Goal: Task Accomplishment & Management: Complete application form

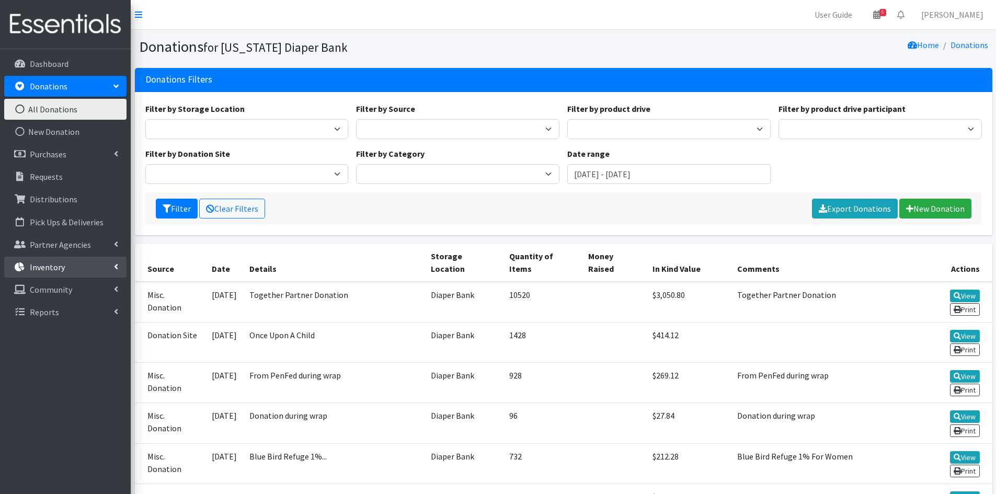
click at [80, 267] on link "Inventory" at bounding box center [65, 267] width 122 height 21
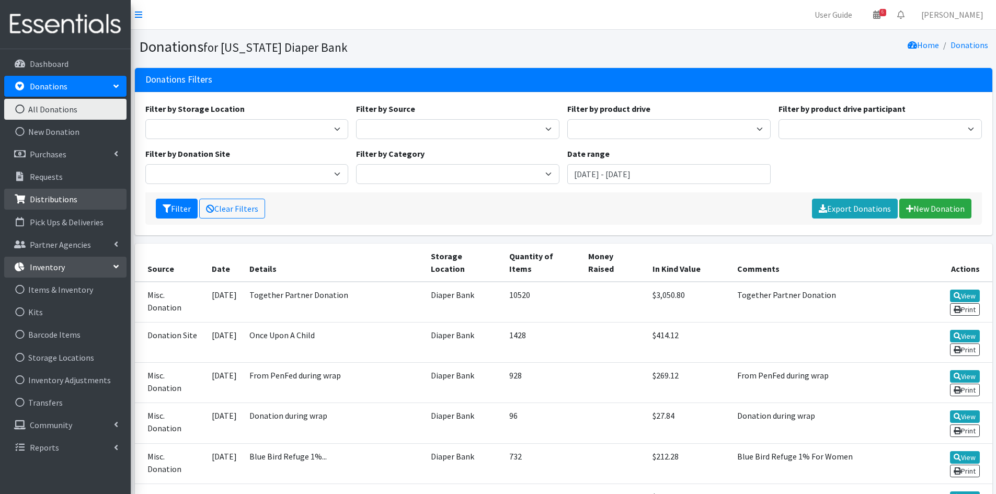
click at [96, 200] on link "Distributions" at bounding box center [65, 199] width 122 height 21
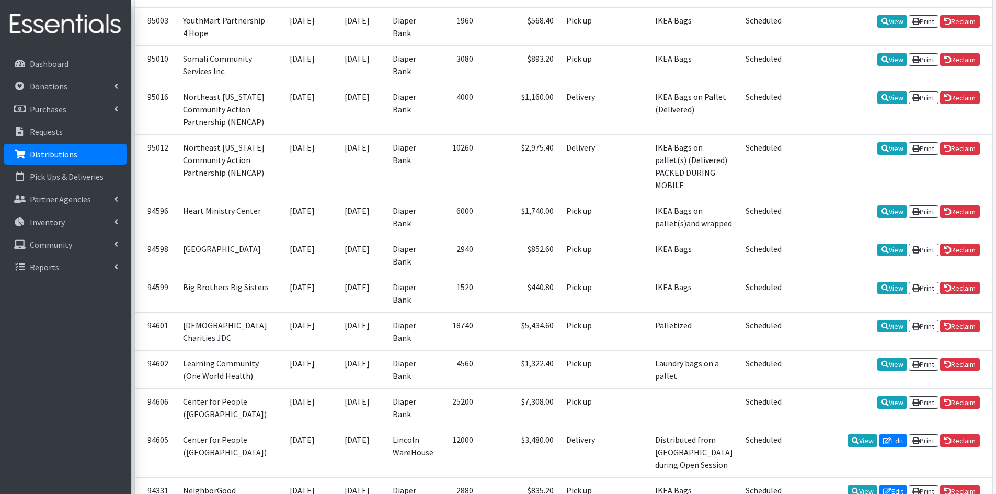
scroll to position [471, 0]
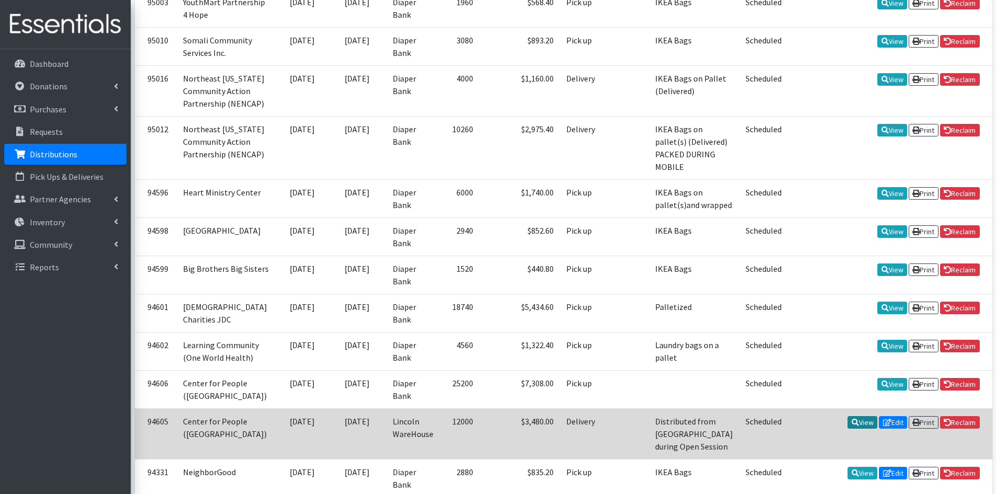
click at [860, 416] on link "View" at bounding box center [863, 422] width 30 height 13
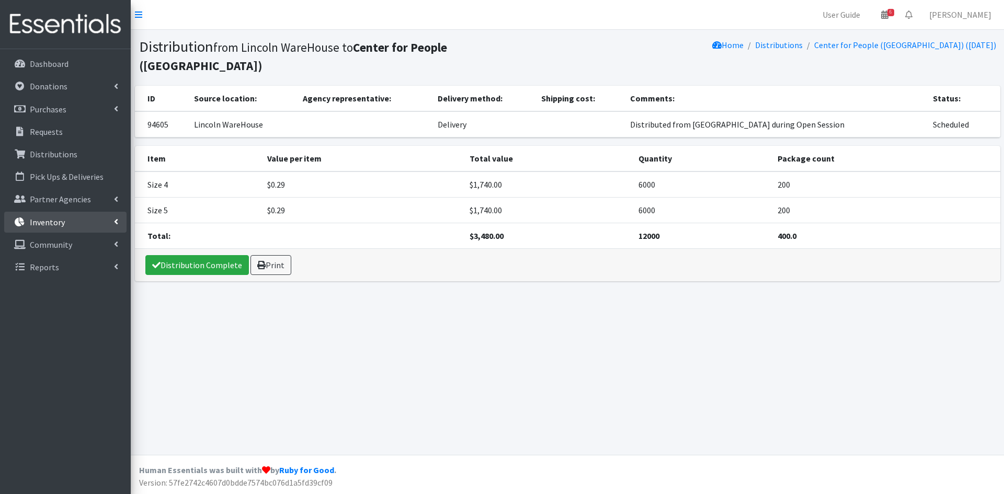
click at [69, 216] on link "Inventory" at bounding box center [65, 222] width 122 height 21
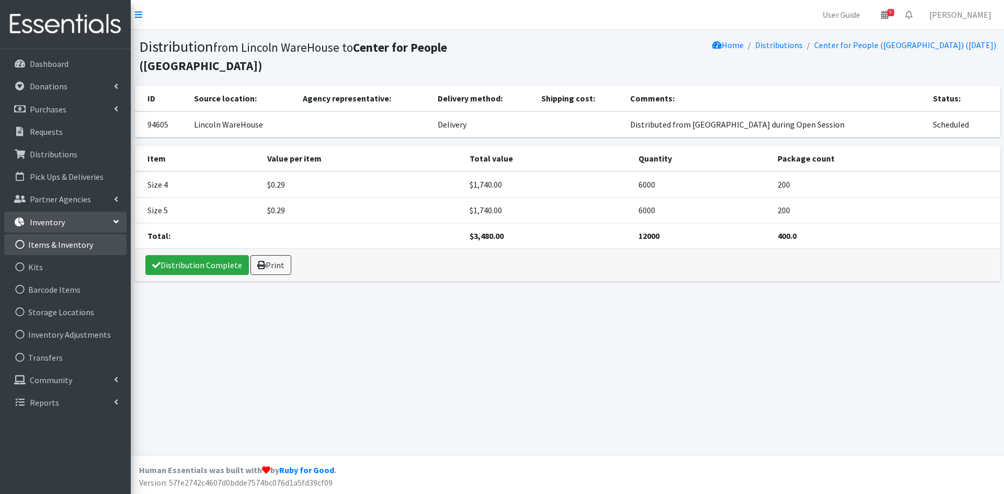
click at [70, 246] on link "Items & Inventory" at bounding box center [65, 244] width 122 height 21
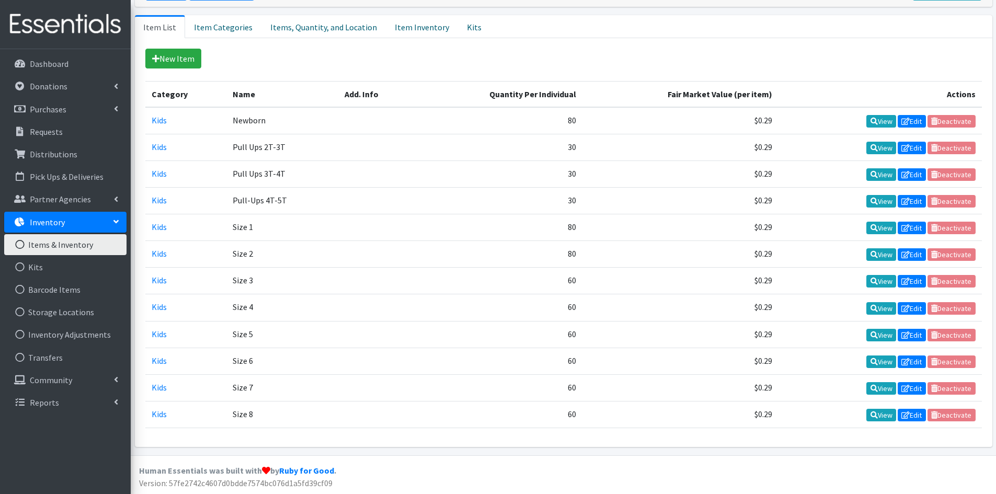
scroll to position [209, 0]
drag, startPoint x: 277, startPoint y: 332, endPoint x: 797, endPoint y: 337, distance: 519.4
click at [797, 337] on tr "Kids Size 5 60 $0.29 View Edit Deactivate" at bounding box center [563, 334] width 837 height 27
click at [797, 337] on td "View Edit Deactivate" at bounding box center [880, 334] width 203 height 27
click at [317, 20] on link "Items, Quantity, and Location" at bounding box center [324, 26] width 124 height 23
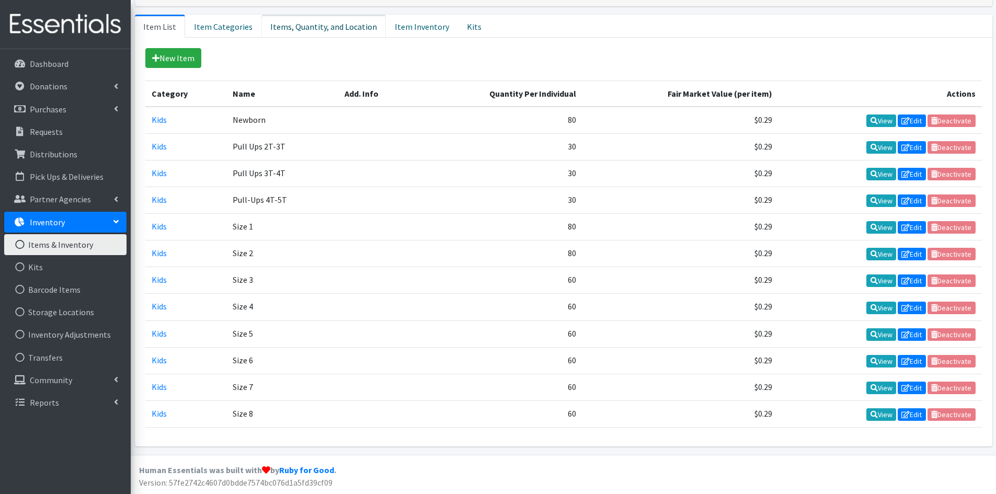
scroll to position [196, 0]
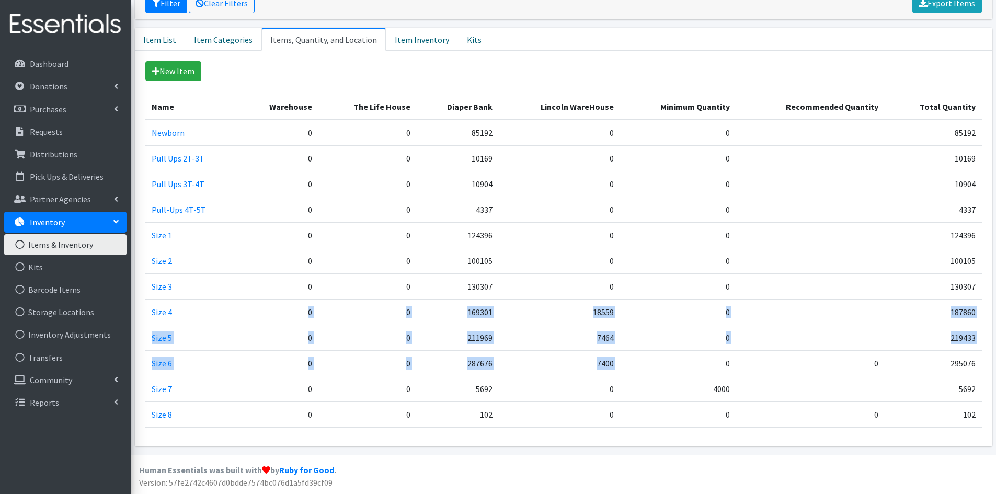
drag, startPoint x: 230, startPoint y: 303, endPoint x: 691, endPoint y: 358, distance: 465.1
click at [691, 358] on tbody "Newborn 0 0 85192 0 0 85192 Pull Ups 2T-3T 0 0 10169 0 0 10169 Pull Ups 3T-4T 0…" at bounding box center [563, 274] width 837 height 308
click at [691, 358] on td "0" at bounding box center [678, 363] width 116 height 26
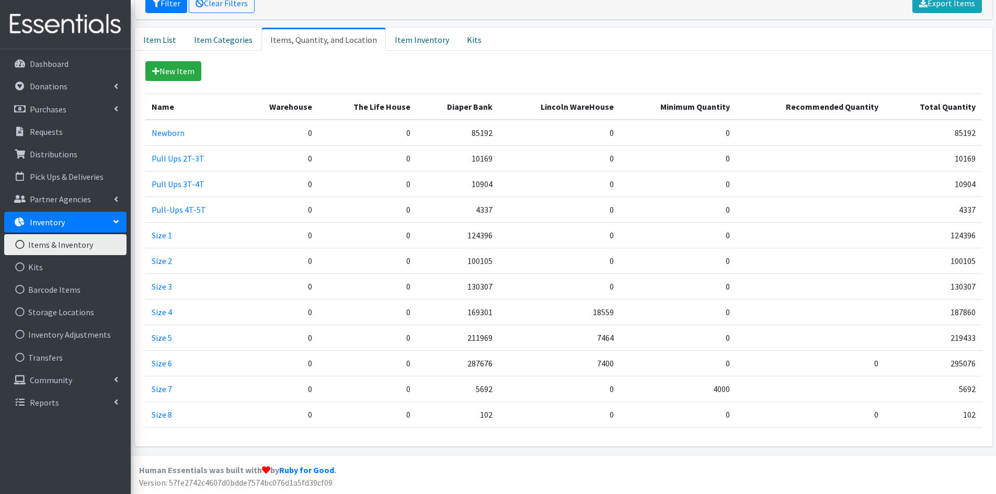
click at [594, 335] on td "7464" at bounding box center [559, 338] width 121 height 26
click at [486, 333] on td "211969" at bounding box center [458, 338] width 82 height 26
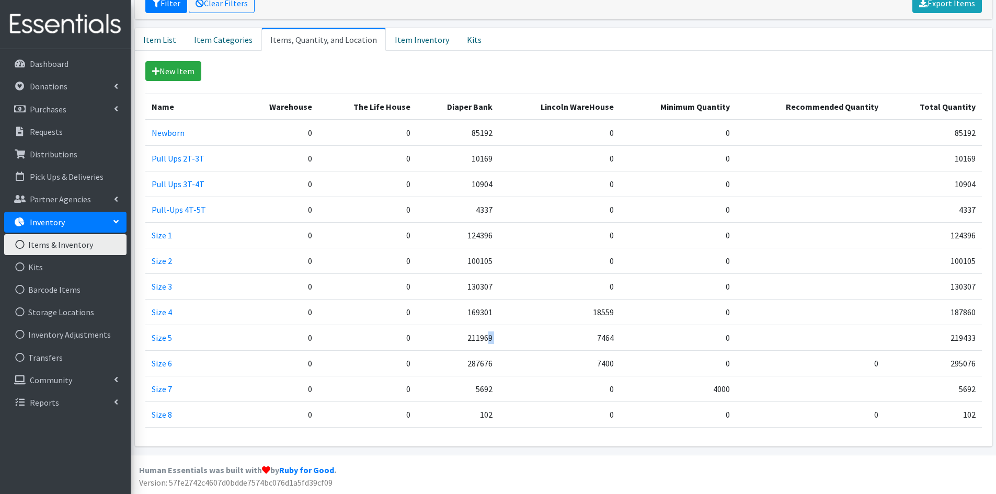
click at [486, 333] on td "211969" at bounding box center [458, 338] width 82 height 26
click at [485, 357] on td "287676" at bounding box center [458, 363] width 82 height 26
click at [482, 342] on td "211969" at bounding box center [458, 338] width 82 height 26
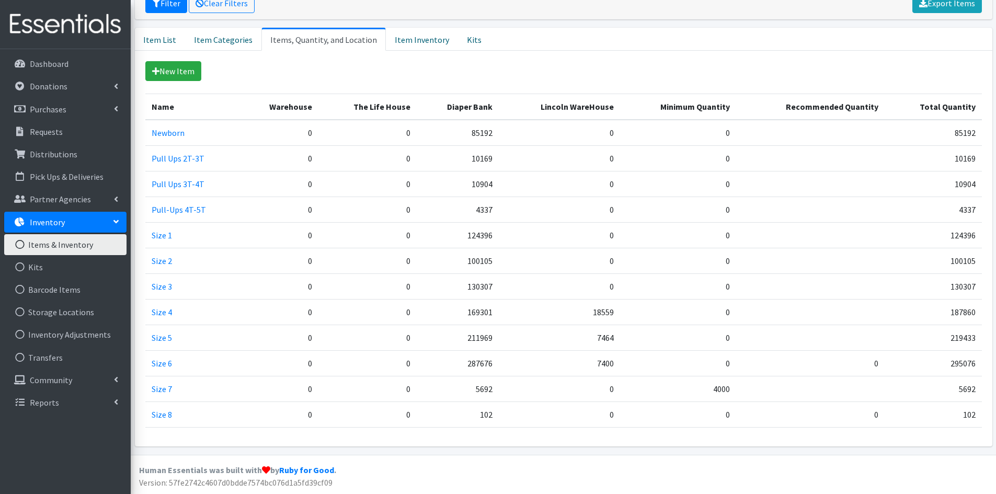
click at [504, 339] on td "7464" at bounding box center [559, 338] width 121 height 26
click at [190, 367] on td "Size 6" at bounding box center [192, 363] width 95 height 26
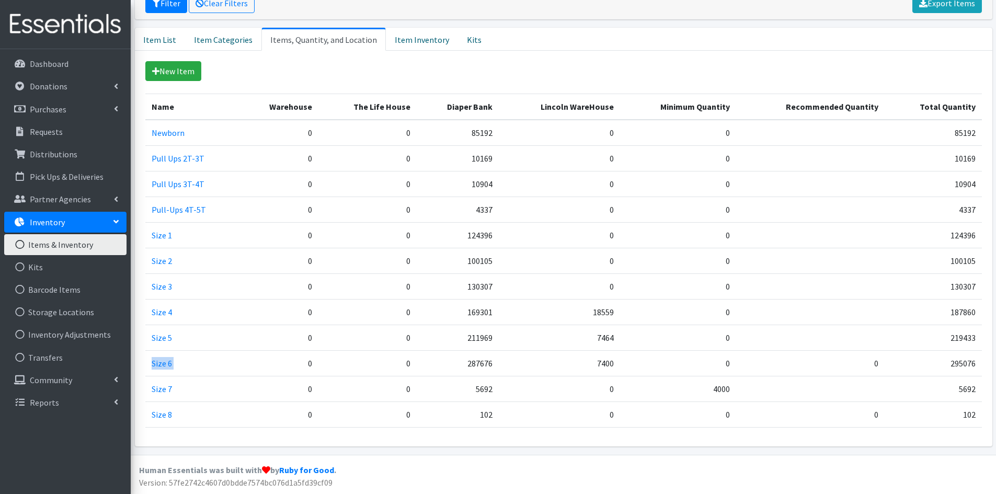
click at [190, 369] on td "Size 6" at bounding box center [192, 363] width 95 height 26
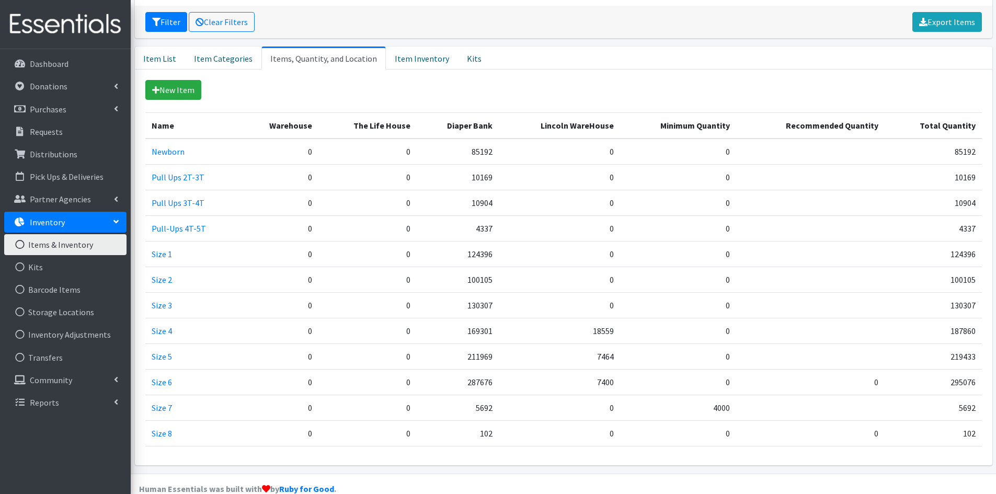
scroll to position [0, 0]
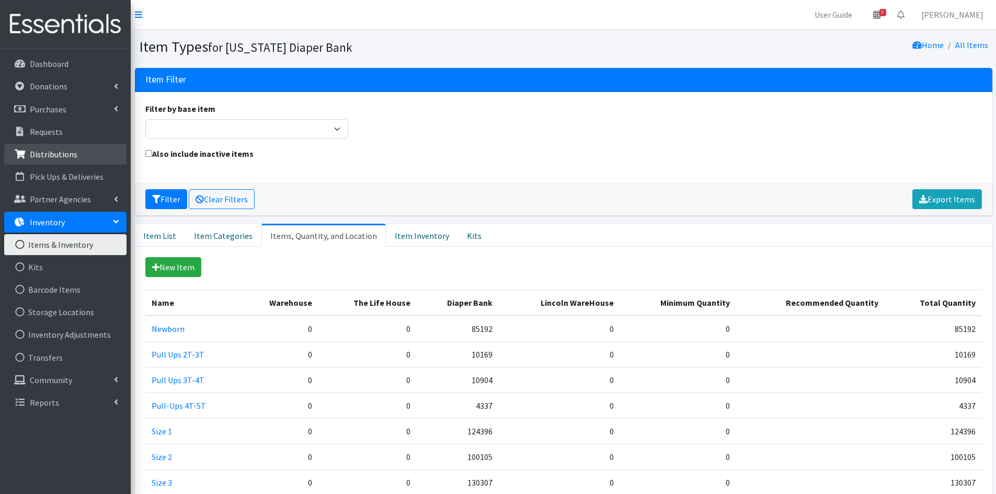
click at [54, 149] on p "Distributions" at bounding box center [54, 154] width 48 height 10
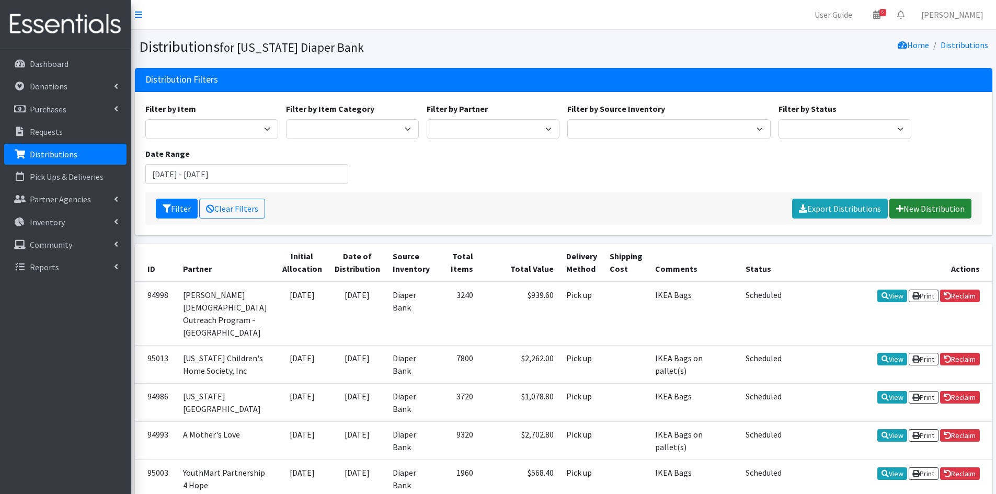
click at [919, 208] on link "New Distribution" at bounding box center [931, 209] width 82 height 20
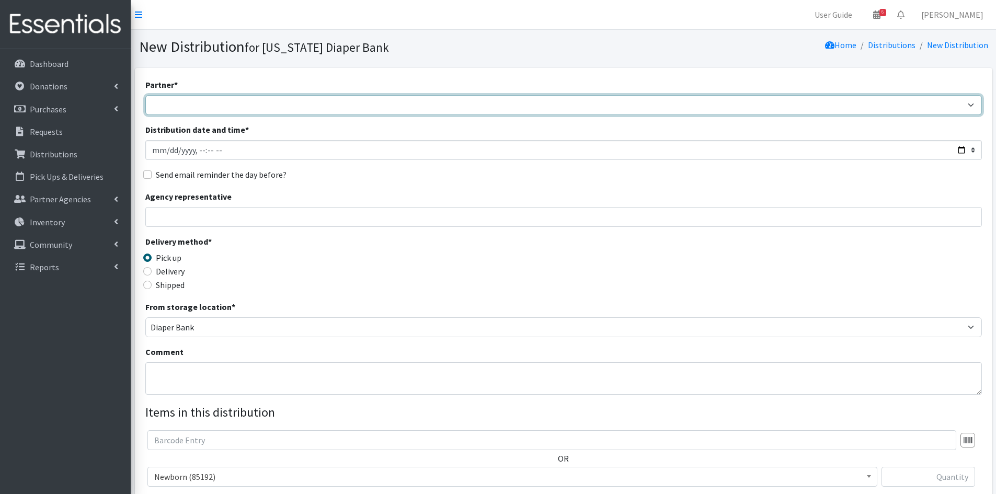
click at [219, 111] on select "Abide A Mother's Love [PERSON_NAME] Area Refugee Taskforce Big Brothers Big Sis…" at bounding box center [563, 105] width 837 height 20
select select "4635"
click at [145, 95] on select "Abide A Mother's Love [PERSON_NAME] Area Refugee Taskforce Big Brothers Big Sis…" at bounding box center [563, 105] width 837 height 20
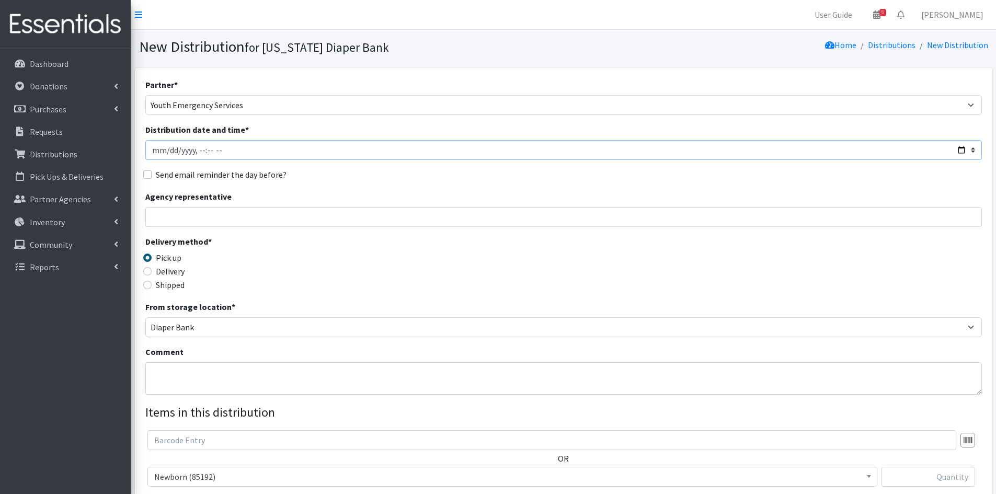
click at [200, 152] on input "Distribution date and time *" at bounding box center [563, 150] width 837 height 20
click at [961, 151] on input "Distribution date and time *" at bounding box center [563, 150] width 837 height 20
type input "2025-08-21T10:45"
click at [398, 267] on div "Delivery method * Pick up Delivery Shipped Shipping cost" at bounding box center [563, 267] width 837 height 65
click at [210, 368] on textarea "Comment" at bounding box center [563, 378] width 837 height 32
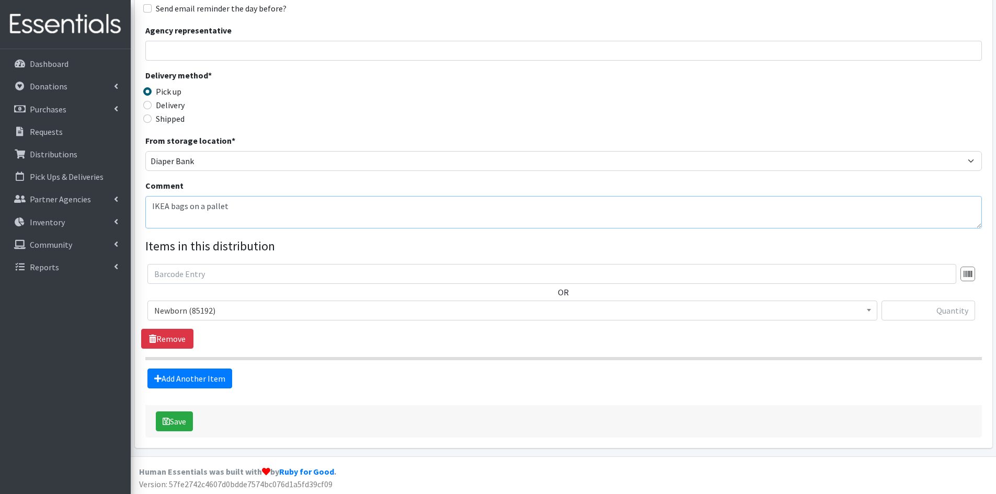
scroll to position [168, 0]
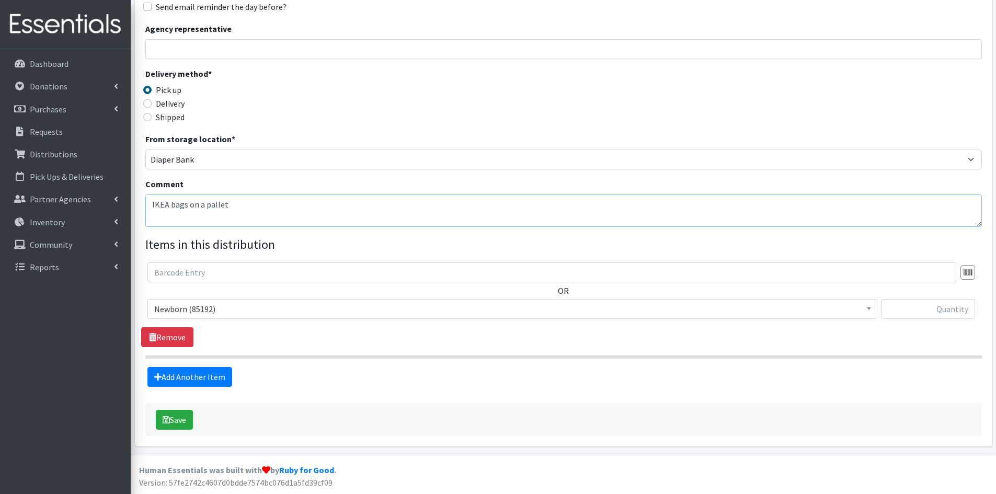
type textarea "IKEA bags on a pallet"
click at [203, 303] on span "Newborn (85192)" at bounding box center [512, 309] width 717 height 15
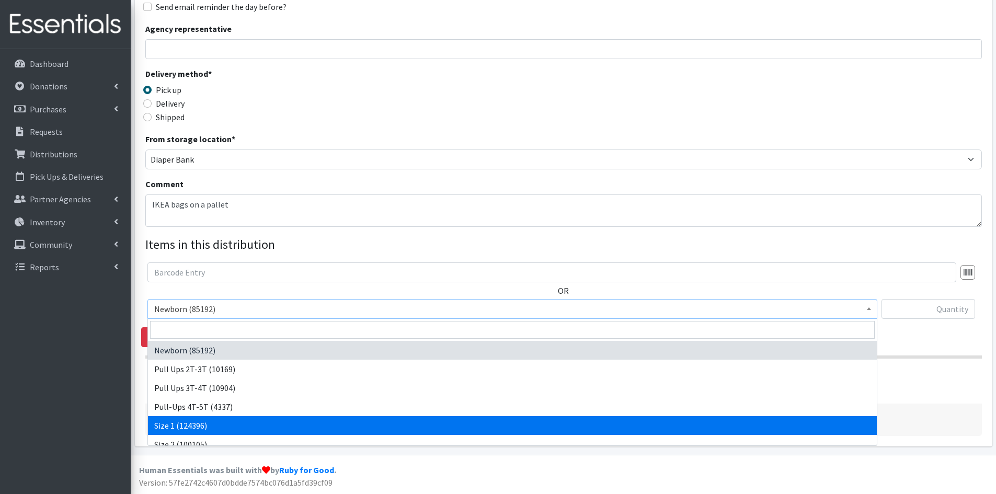
select select "3682"
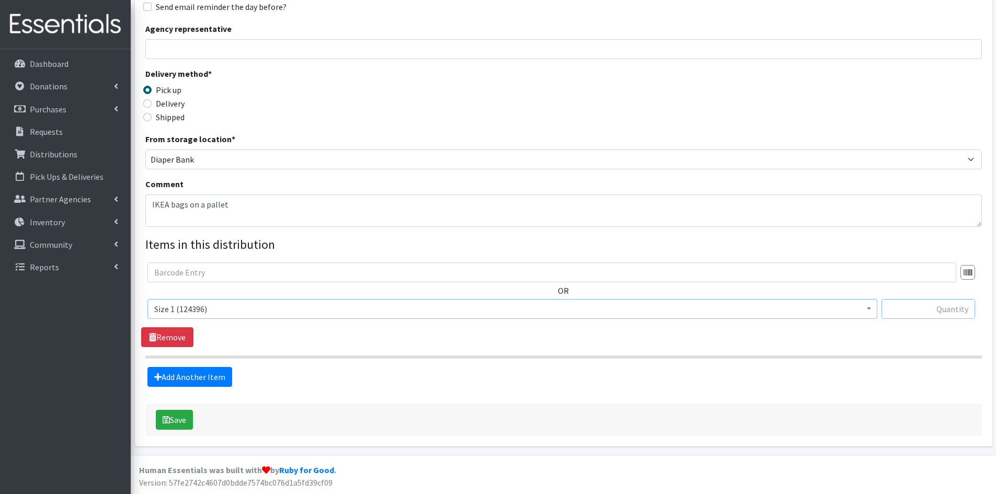
click at [919, 309] on input "text" at bounding box center [929, 309] width 94 height 20
type input "480"
click at [214, 373] on link "Add Another Item" at bounding box center [189, 377] width 85 height 20
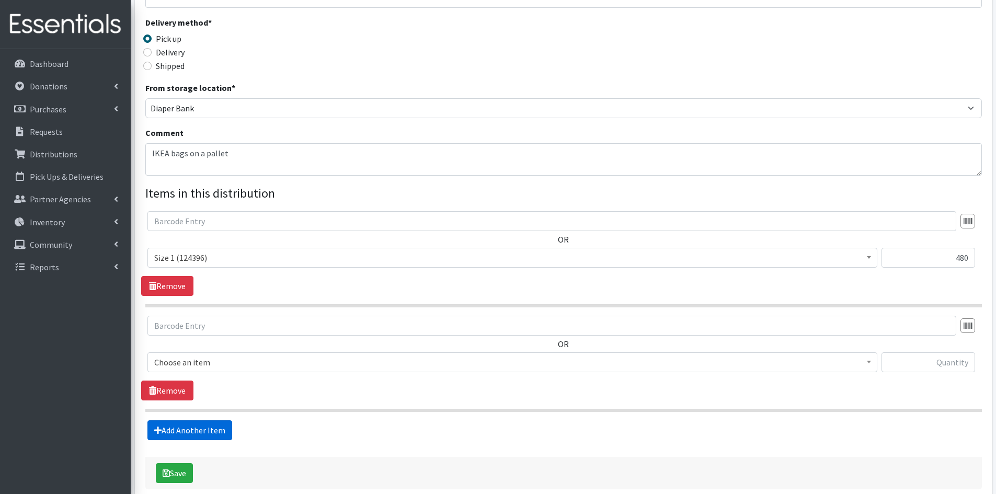
scroll to position [273, 0]
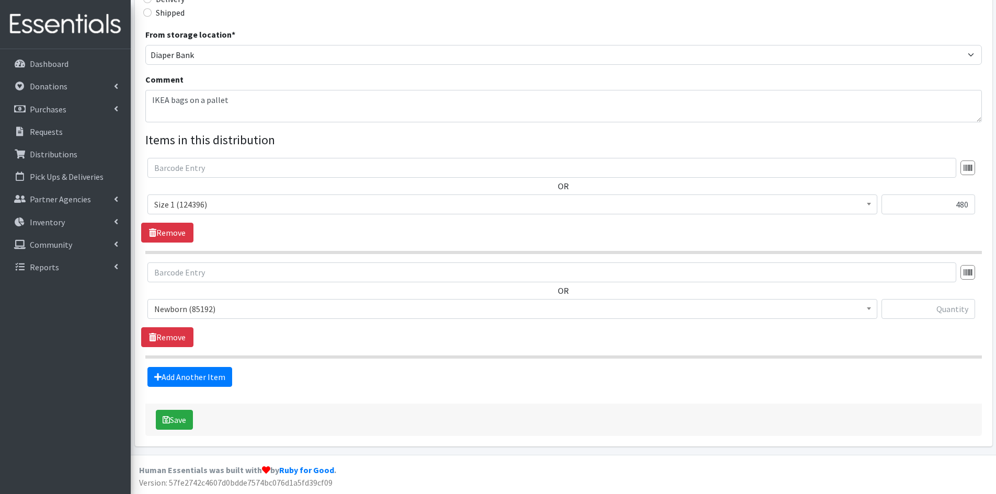
click at [192, 304] on span "Newborn (85192)" at bounding box center [512, 309] width 717 height 15
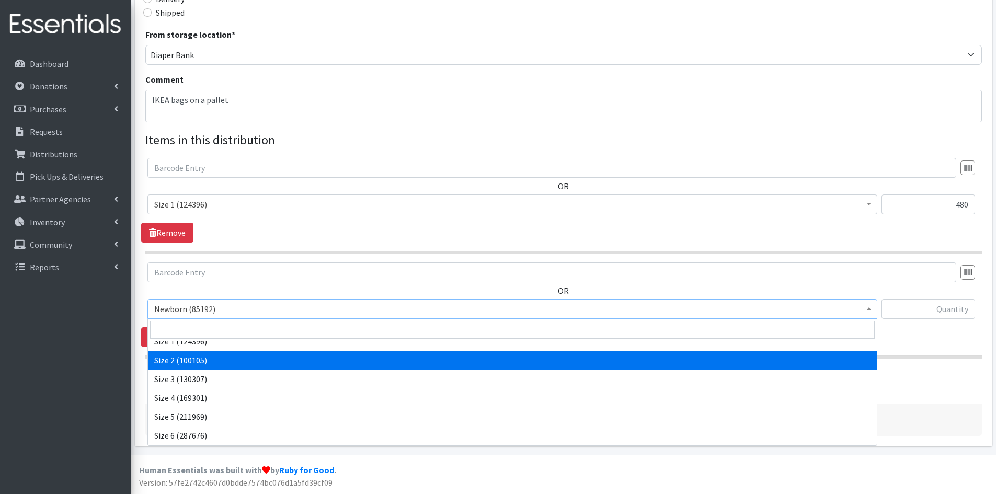
scroll to position [105, 0]
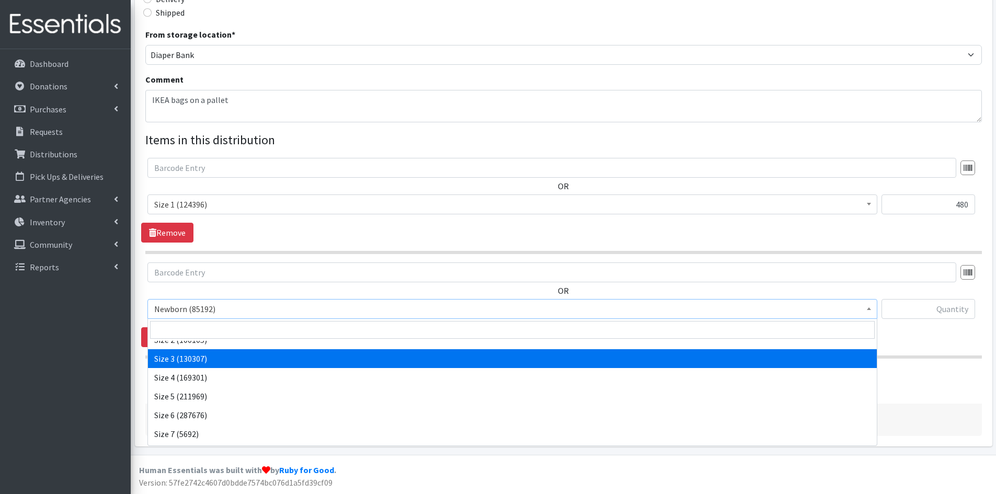
select select "3684"
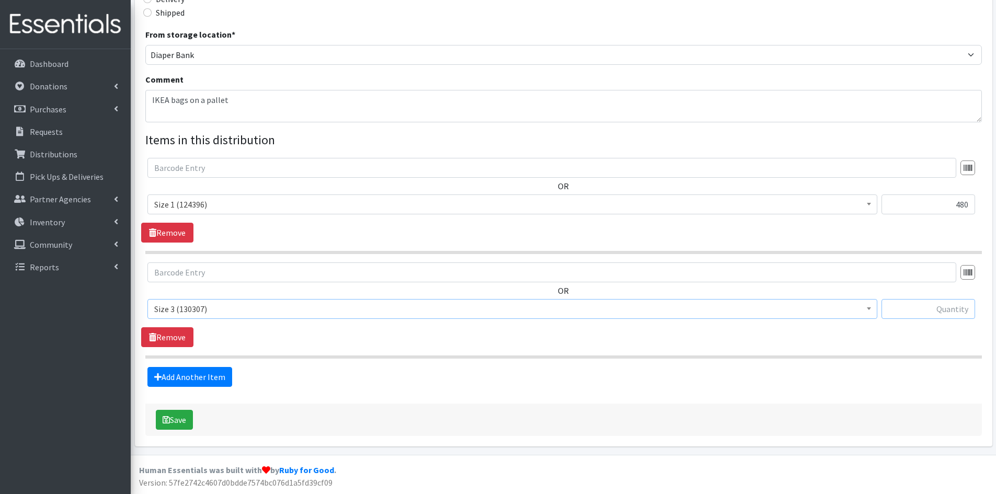
click at [961, 311] on input "text" at bounding box center [929, 309] width 94 height 20
type input "360"
click at [185, 384] on link "Add Another Item" at bounding box center [189, 377] width 85 height 20
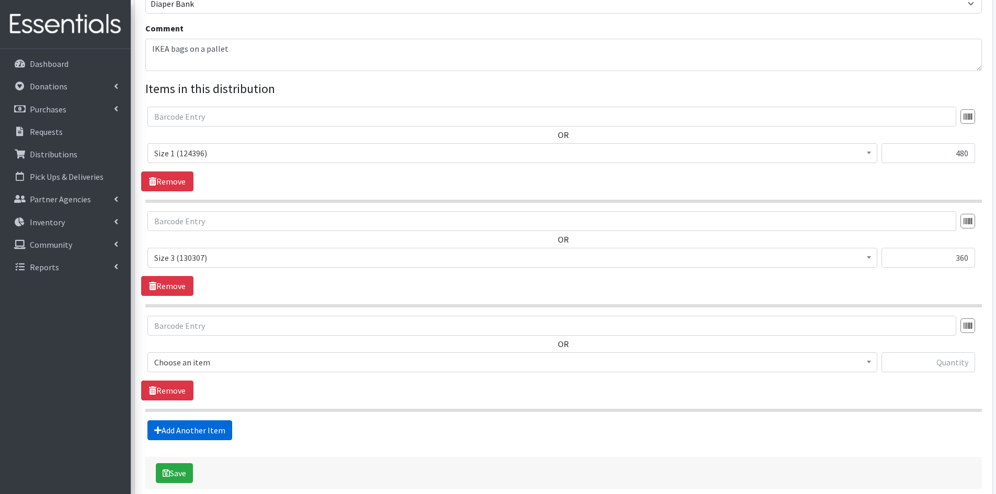
scroll to position [377, 0]
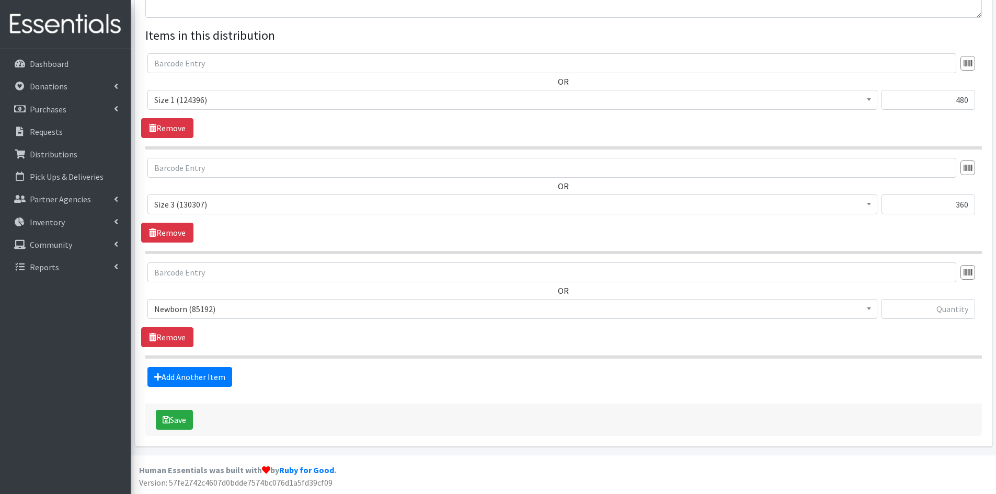
click at [187, 310] on span "Newborn (85192)" at bounding box center [512, 309] width 717 height 15
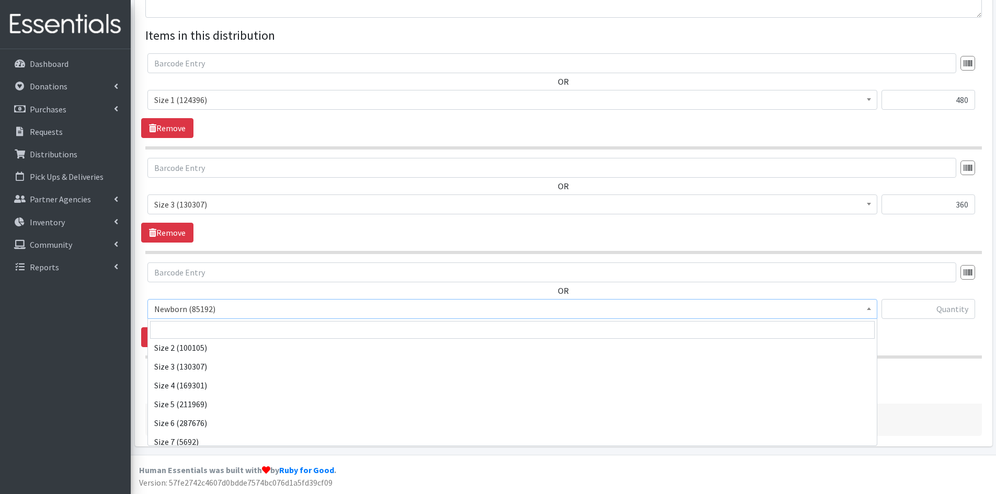
scroll to position [105, 0]
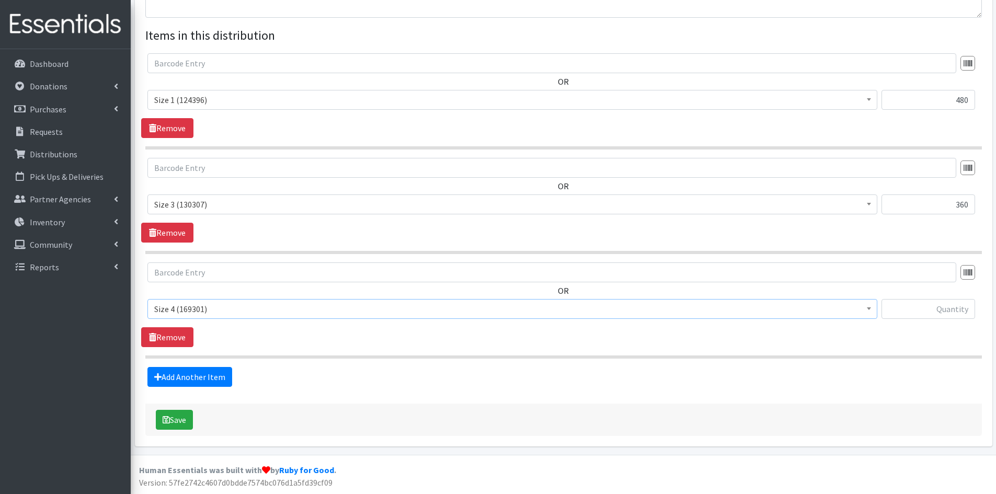
select select "3685"
click at [936, 303] on input "text" at bounding box center [929, 309] width 94 height 20
type input "360"
click at [205, 377] on link "Add Another Item" at bounding box center [189, 377] width 85 height 20
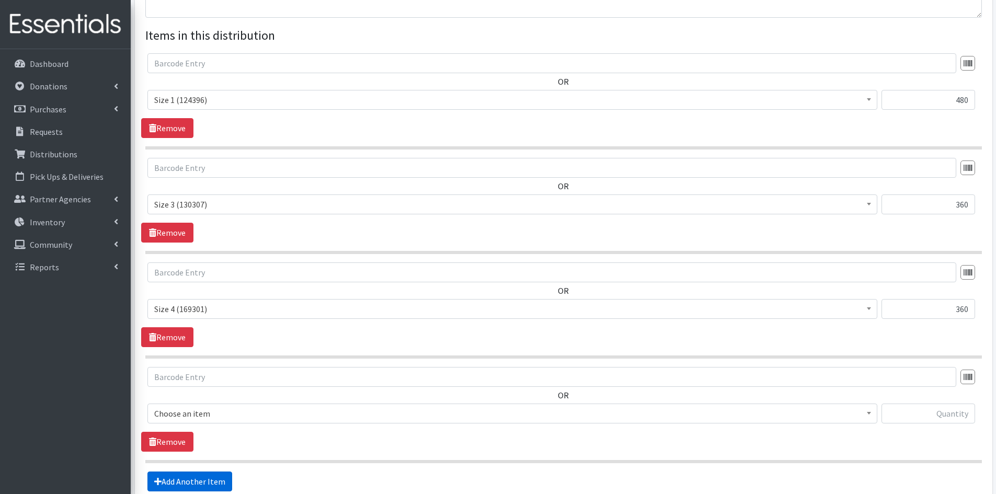
scroll to position [482, 0]
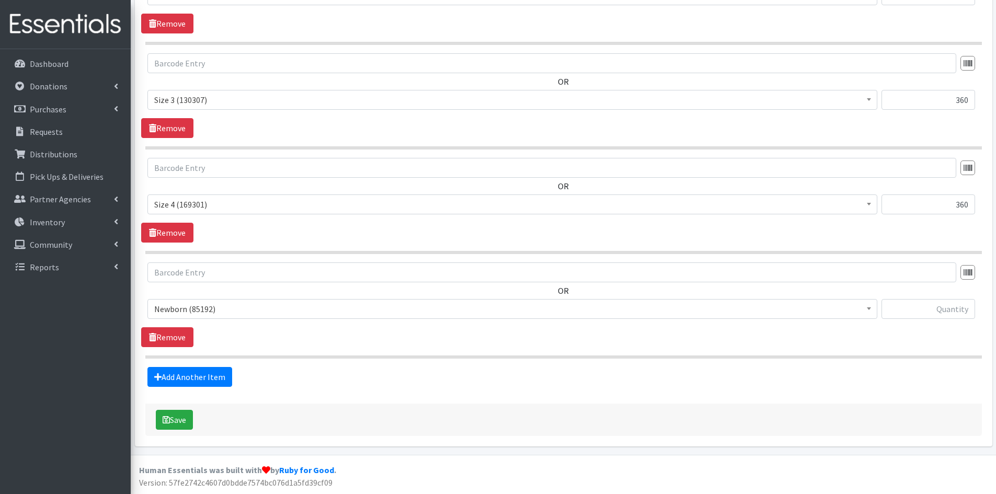
click at [197, 312] on span "Newborn (85192)" at bounding box center [512, 309] width 717 height 15
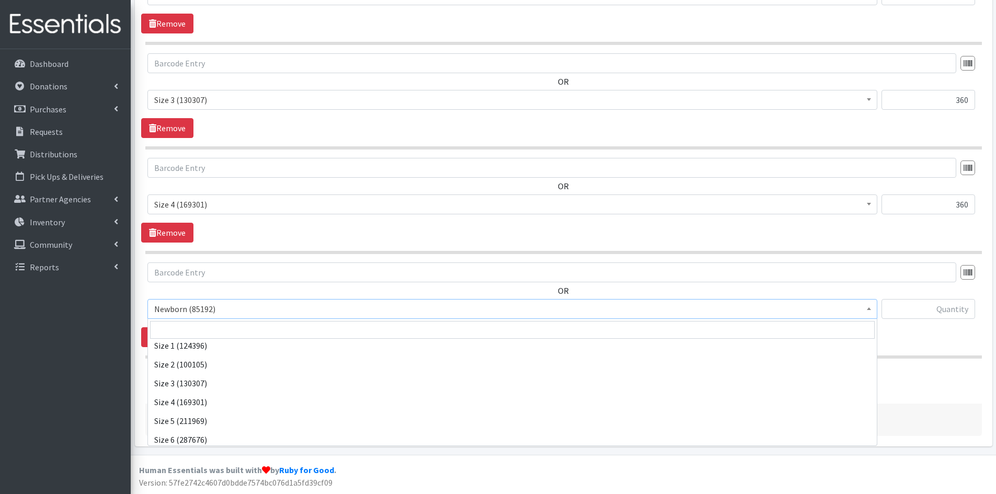
scroll to position [105, 0]
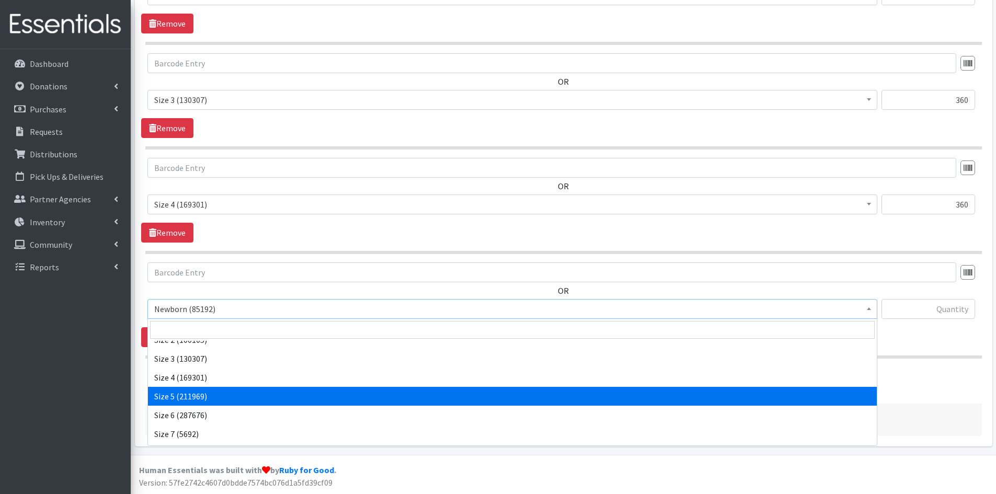
select select "3686"
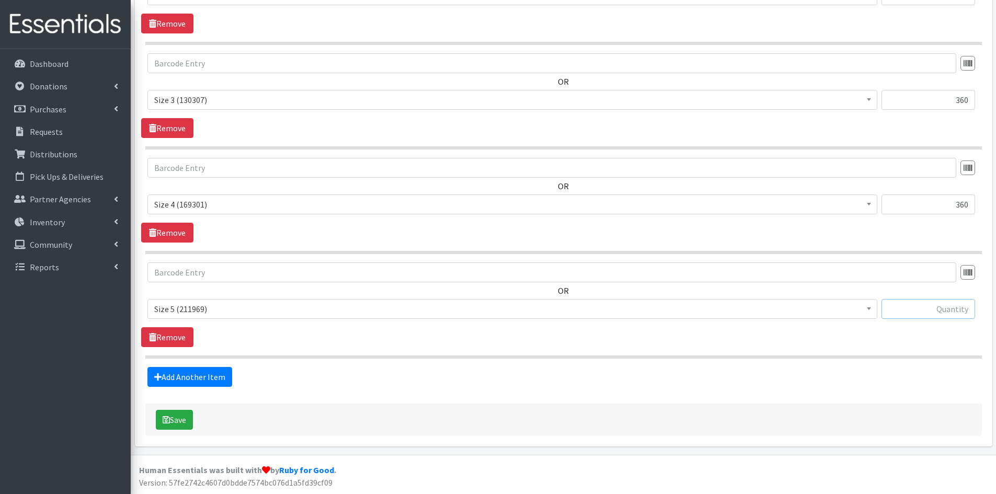
click at [960, 314] on input "text" at bounding box center [929, 309] width 94 height 20
type input "780"
click at [164, 381] on link "Add Another Item" at bounding box center [189, 377] width 85 height 20
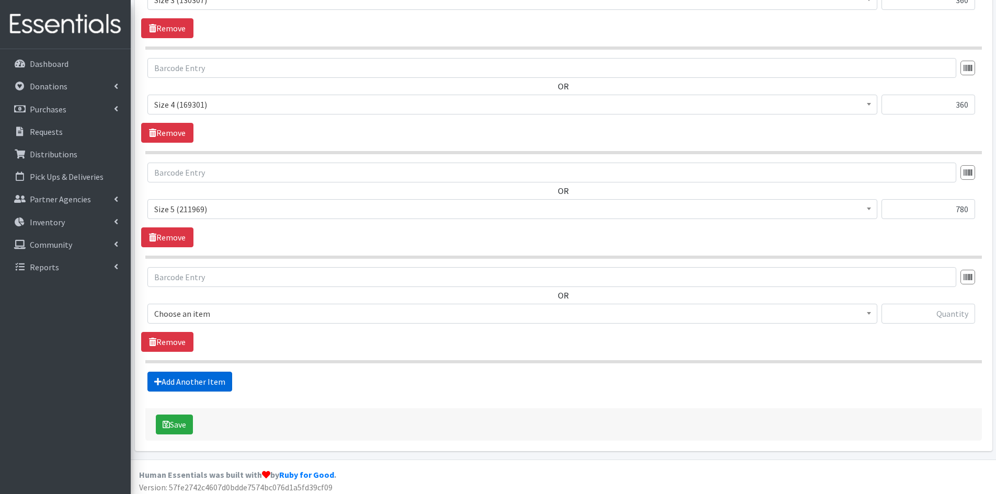
scroll to position [586, 0]
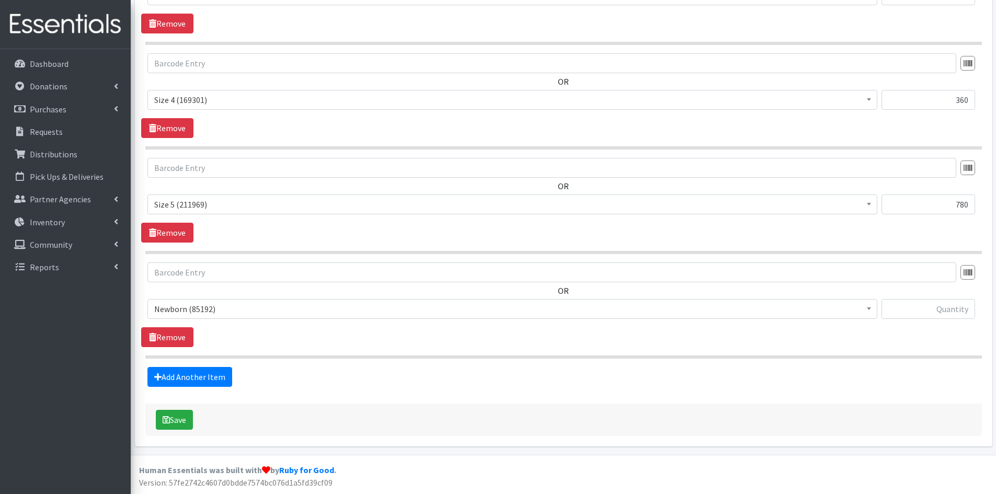
click at [220, 311] on span "Newborn (85192)" at bounding box center [512, 309] width 717 height 15
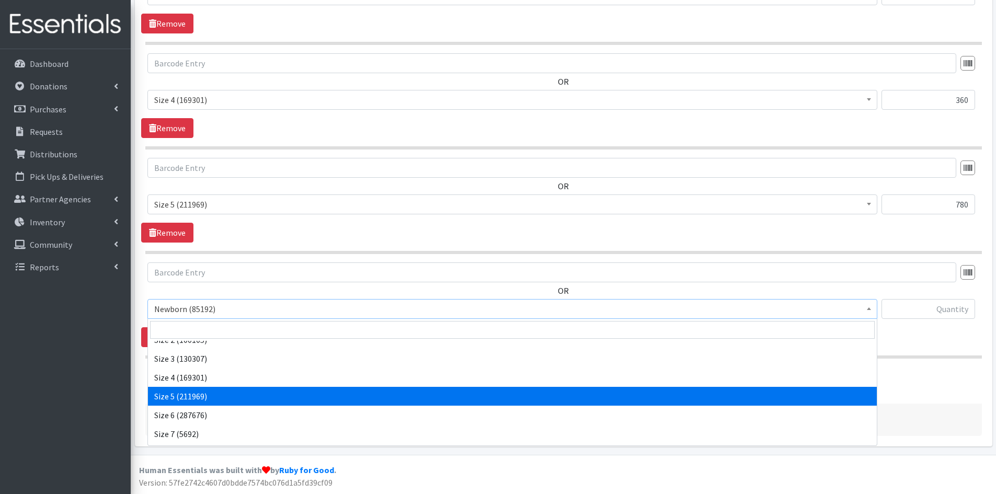
scroll to position [121, 0]
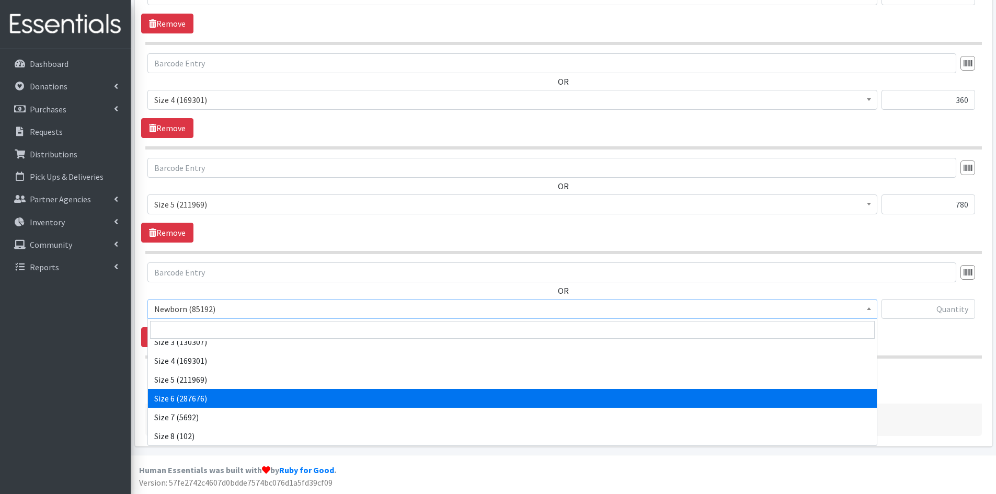
select select "3687"
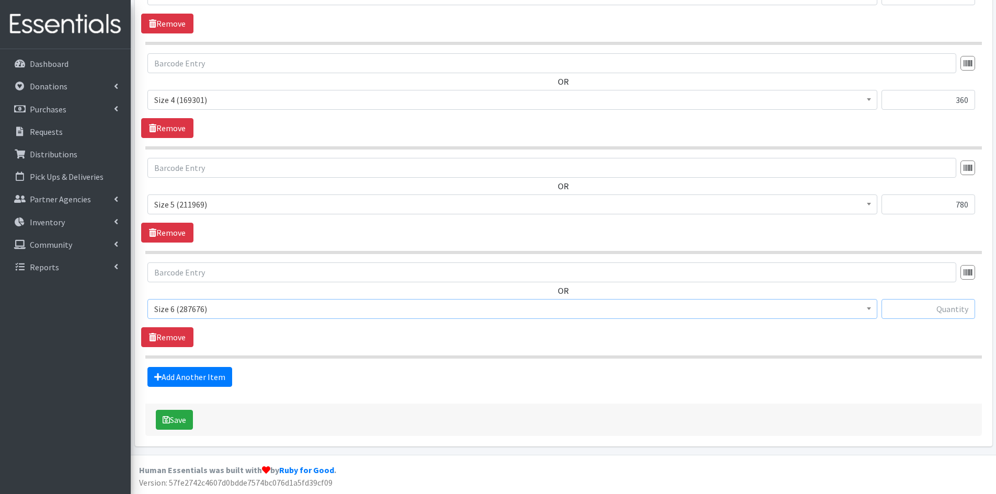
click at [956, 308] on input "text" at bounding box center [929, 309] width 94 height 20
type input "780"
click at [183, 379] on link "Add Another Item" at bounding box center [189, 377] width 85 height 20
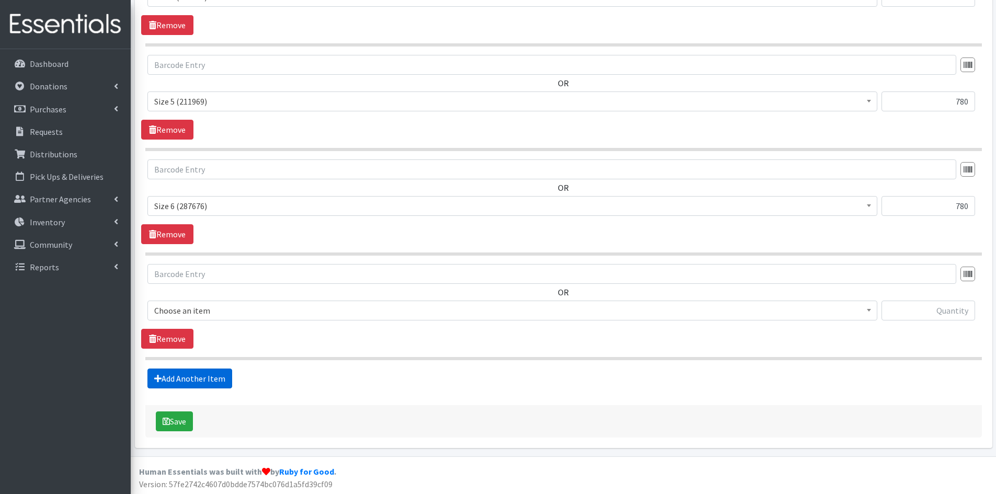
scroll to position [691, 0]
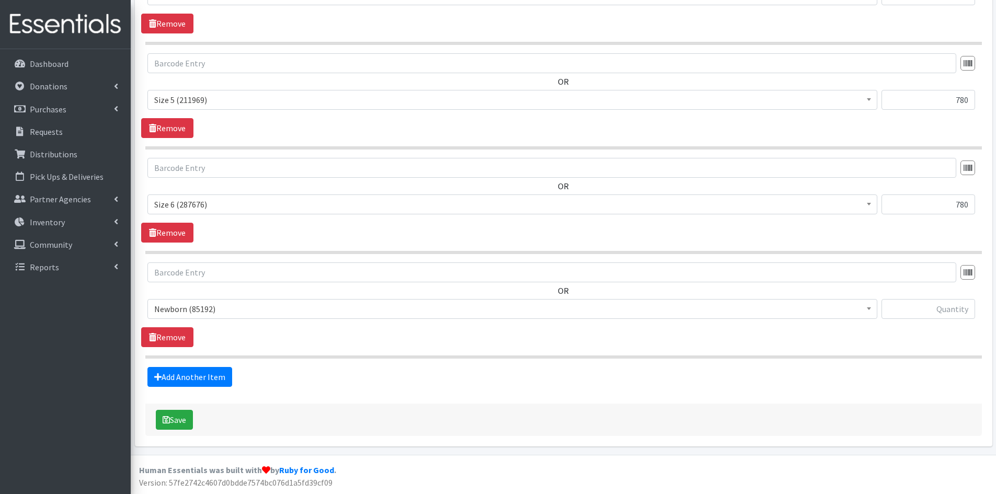
click at [206, 309] on span "Newborn (85192)" at bounding box center [512, 309] width 717 height 15
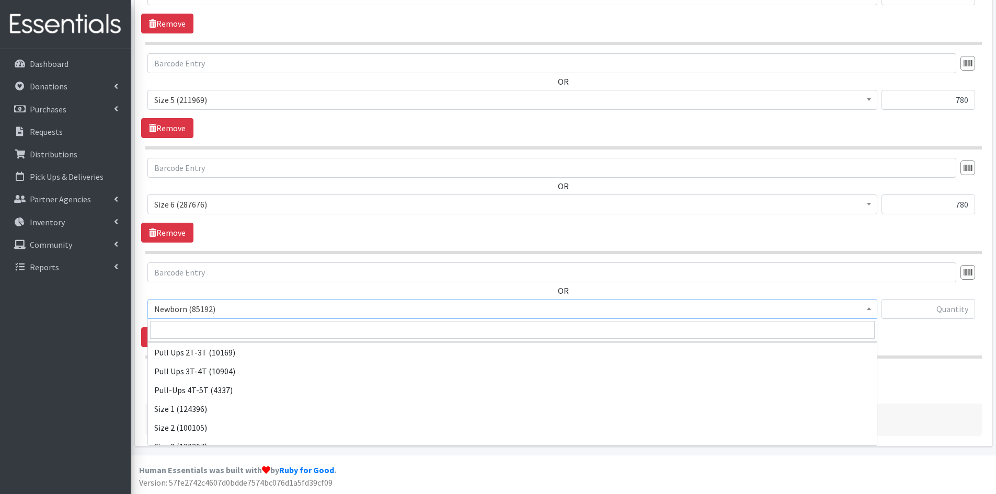
scroll to position [0, 0]
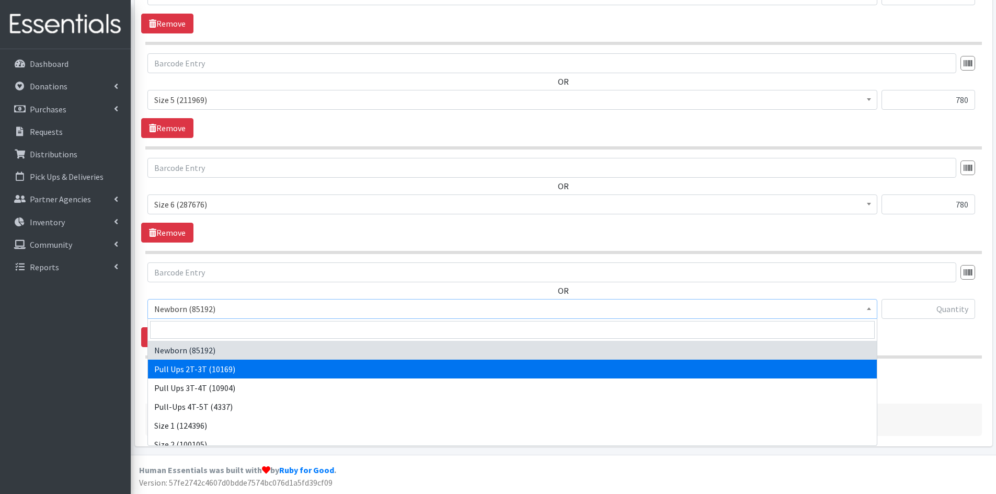
select select "3696"
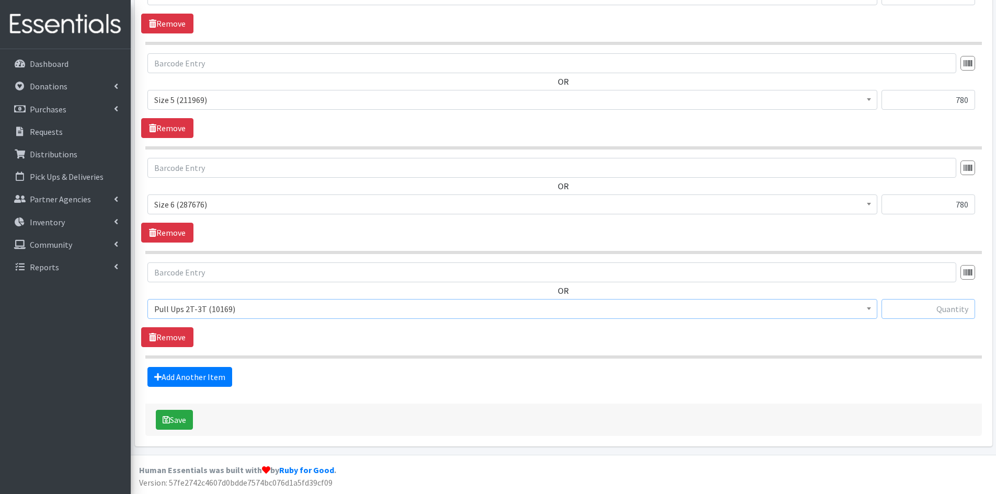
click at [914, 316] on input "text" at bounding box center [929, 309] width 94 height 20
type input "180"
click at [188, 381] on link "Add Another Item" at bounding box center [189, 377] width 85 height 20
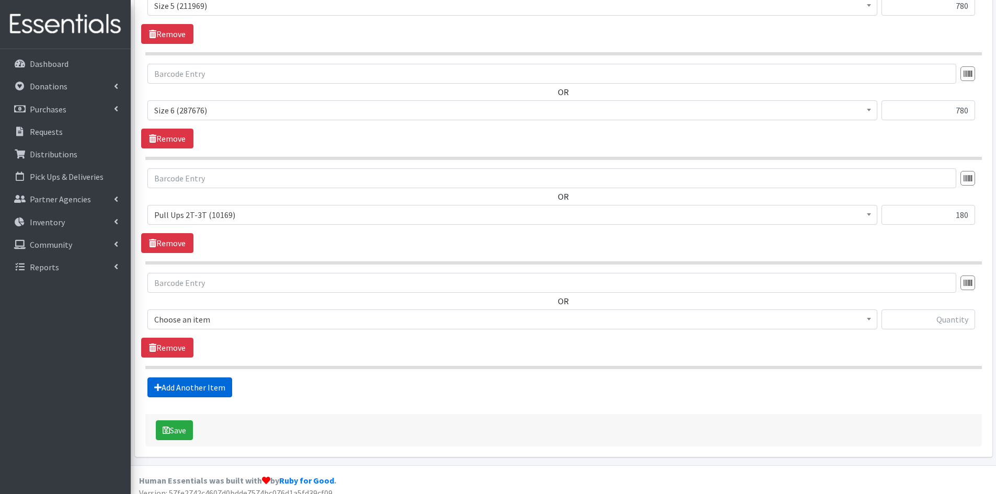
scroll to position [796, 0]
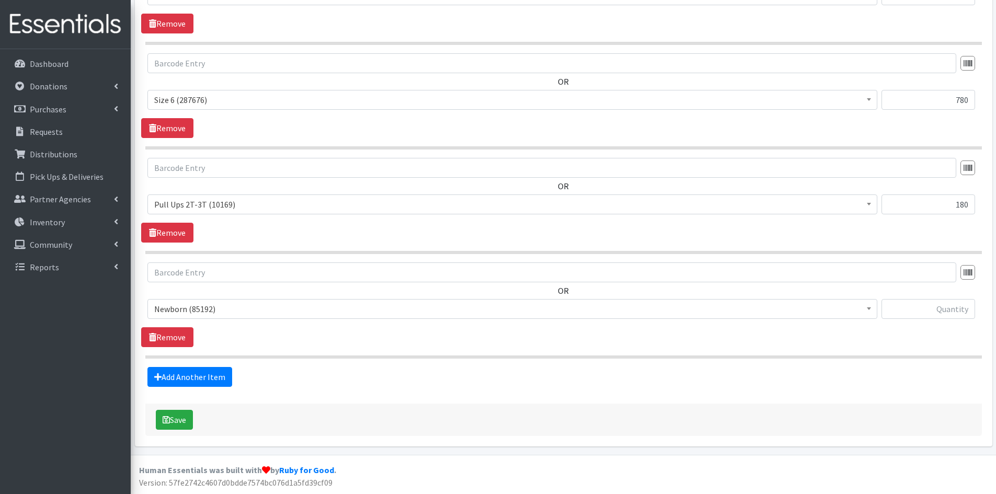
click at [237, 311] on span "Newborn (85192)" at bounding box center [512, 309] width 717 height 15
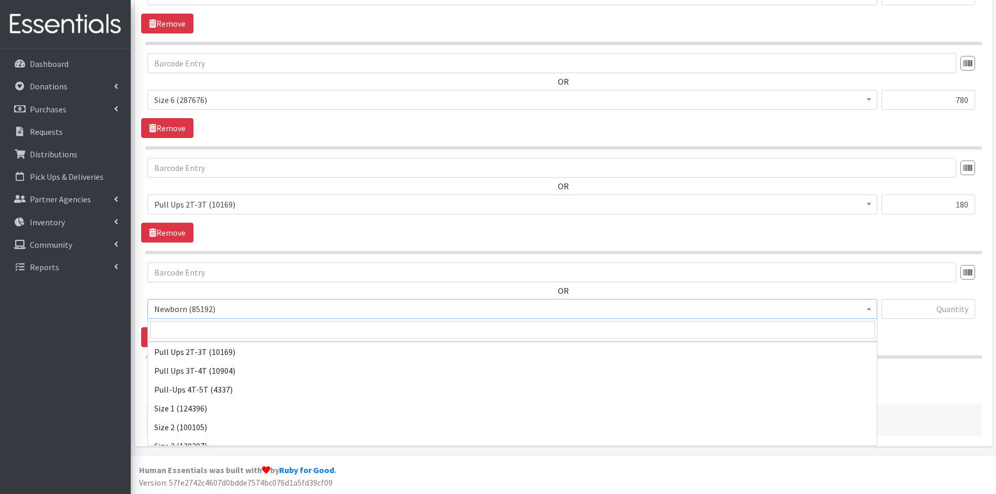
scroll to position [17, 0]
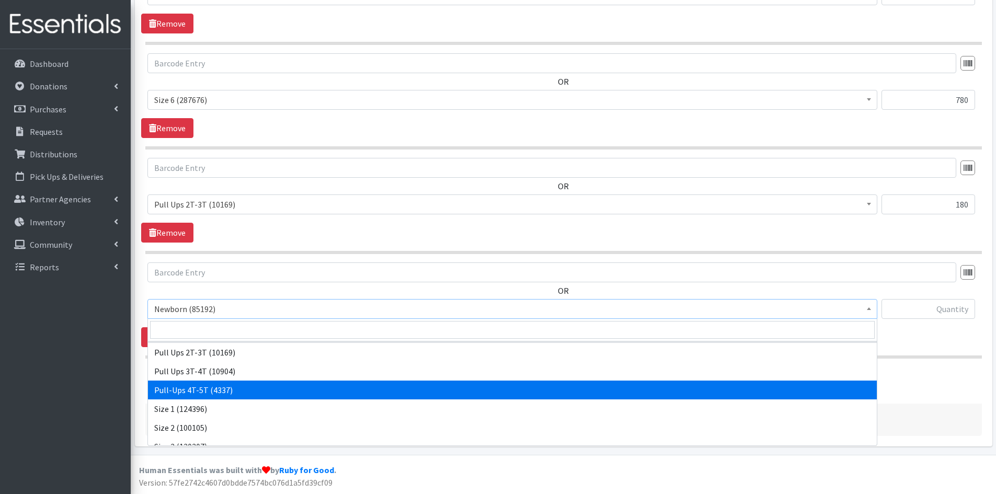
select select "14766"
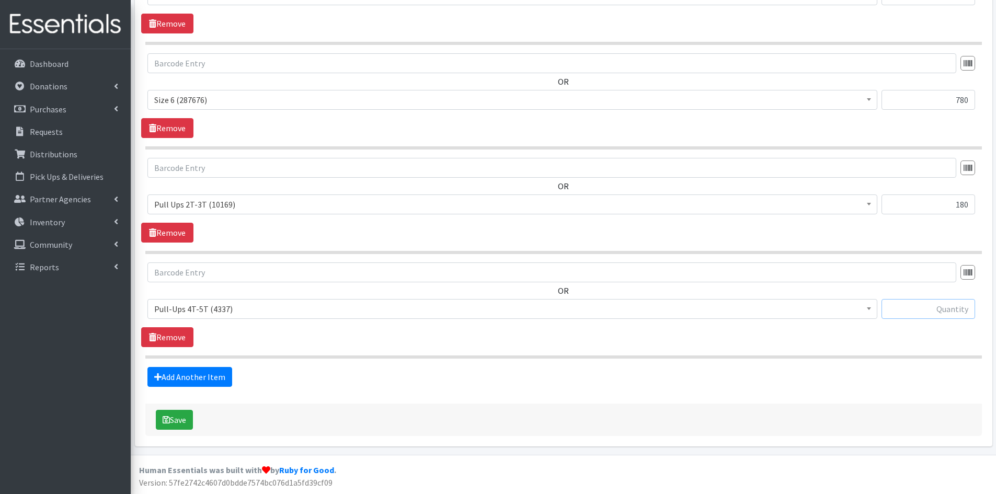
click at [902, 309] on input "text" at bounding box center [929, 309] width 94 height 20
type input "510"
click at [178, 426] on button "Save" at bounding box center [174, 420] width 37 height 20
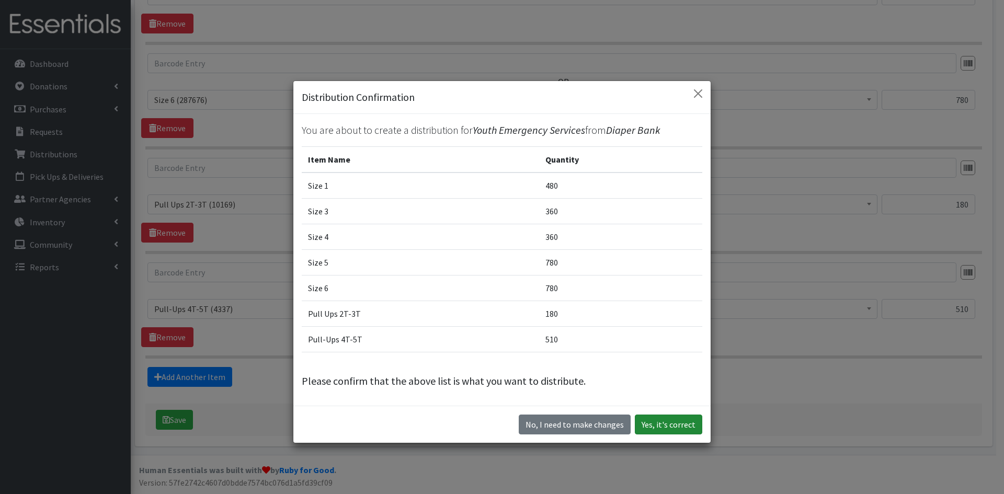
click at [650, 419] on button "Yes, it's correct" at bounding box center [668, 425] width 67 height 20
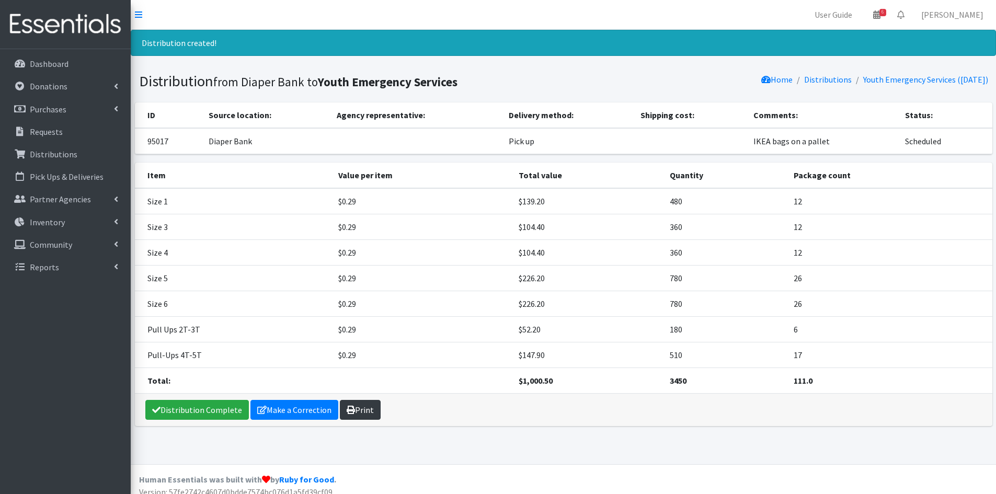
click at [367, 407] on link "Print" at bounding box center [360, 410] width 41 height 20
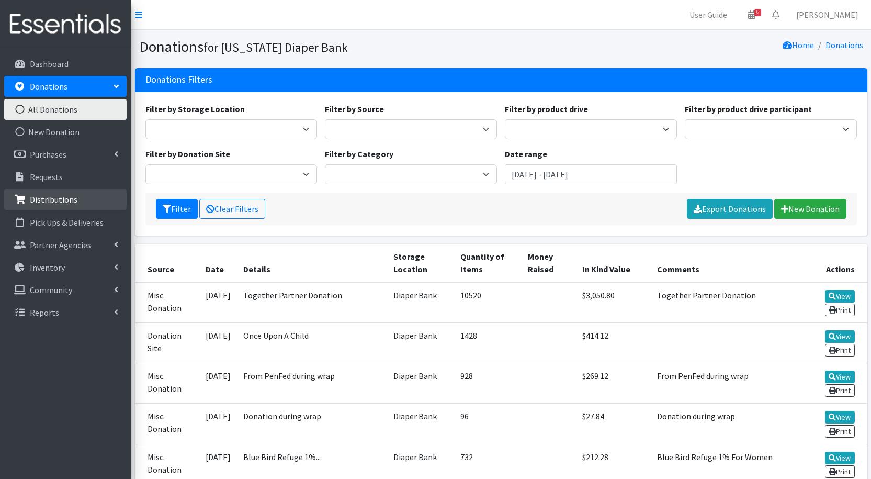
click at [30, 207] on link "Distributions" at bounding box center [65, 199] width 122 height 21
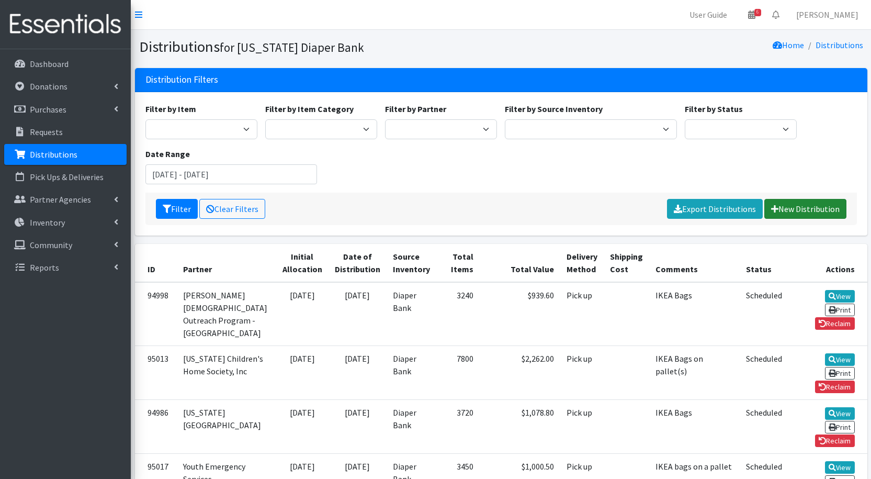
click at [801, 203] on link "New Distribution" at bounding box center [805, 209] width 82 height 20
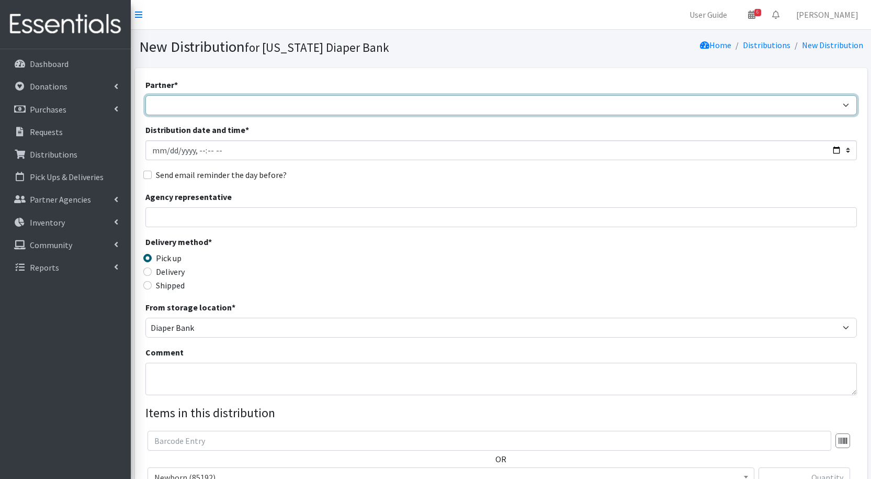
click at [196, 106] on select "Abide A Mother's Love [PERSON_NAME] Area Refugee Taskforce Big Brothers Big Sis…" at bounding box center [500, 105] width 711 height 20
click at [196, 106] on select "Abide A Mother's Love BART - Benson Area Refugee Taskforce Big Brothers Big Sis…" at bounding box center [500, 105] width 711 height 20
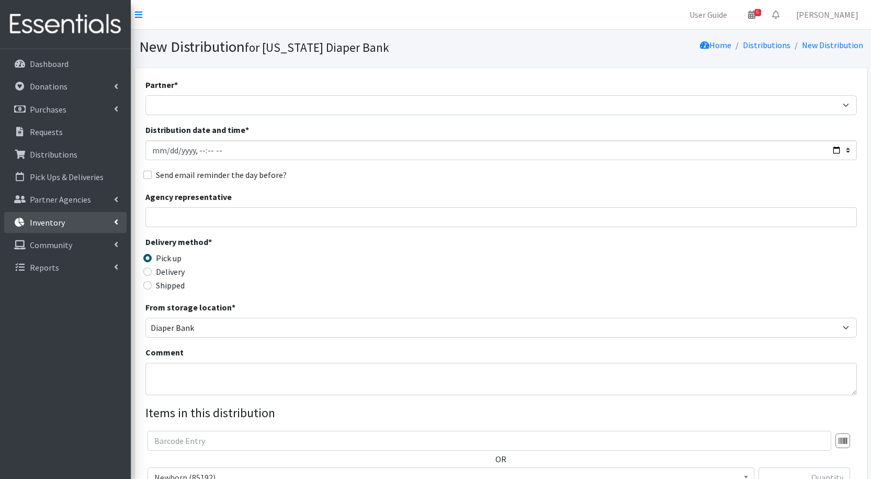
click at [56, 218] on p "Inventory" at bounding box center [47, 222] width 35 height 10
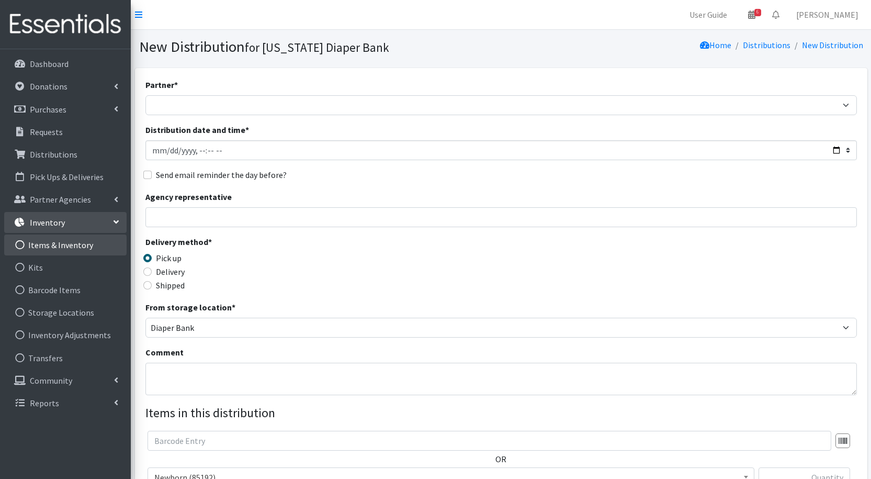
click at [58, 242] on link "Items & Inventory" at bounding box center [65, 244] width 122 height 21
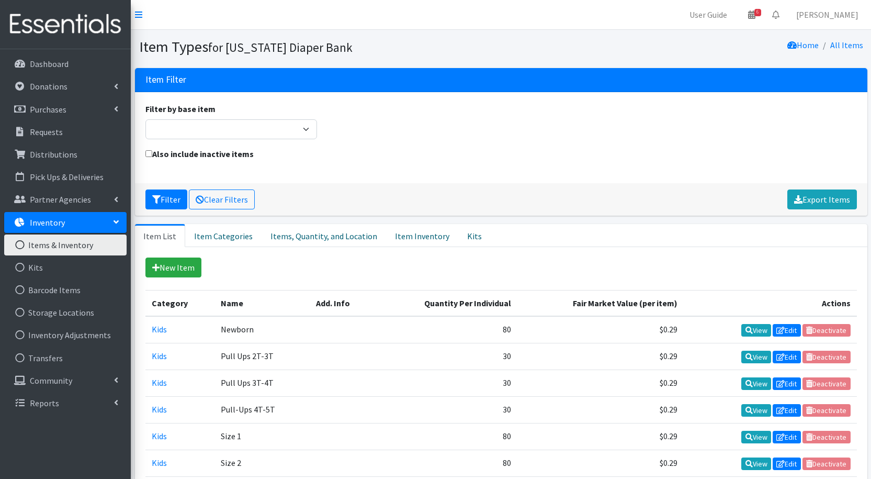
click at [66, 226] on link "Inventory" at bounding box center [65, 222] width 122 height 21
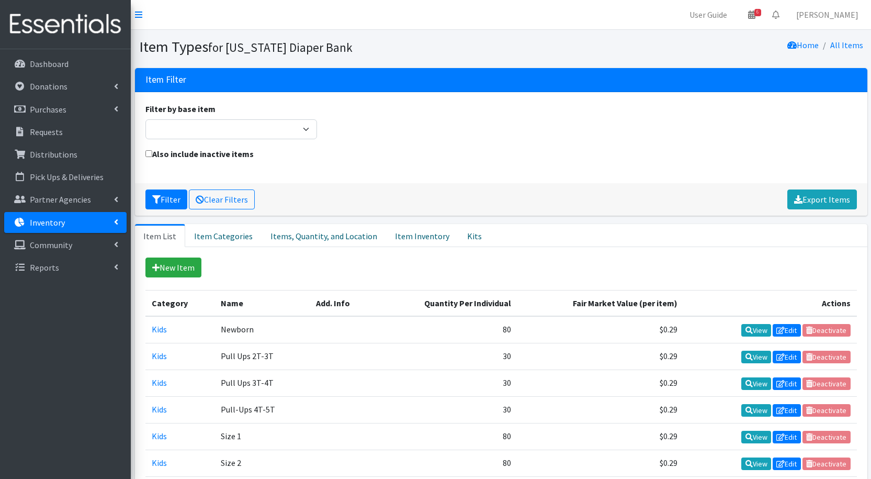
click at [66, 226] on link "Inventory" at bounding box center [65, 222] width 122 height 21
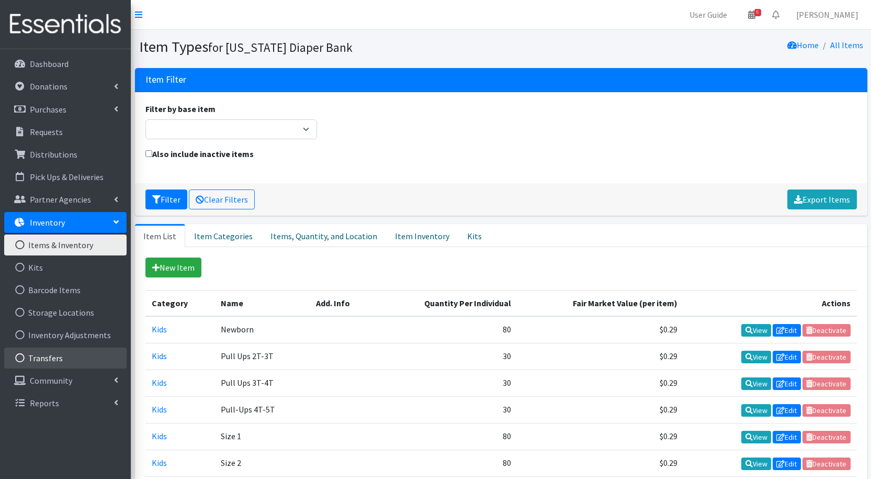
click at [55, 356] on link "Transfers" at bounding box center [65, 357] width 122 height 21
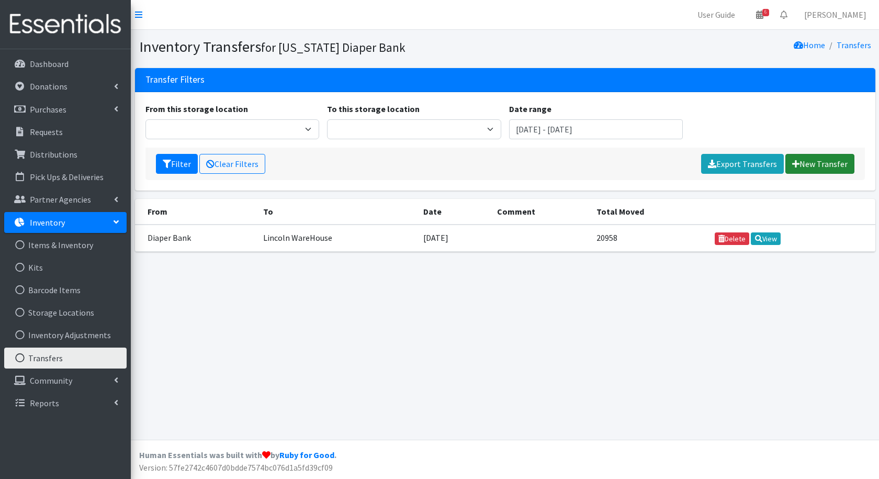
click at [842, 166] on link "New Transfer" at bounding box center [819, 164] width 69 height 20
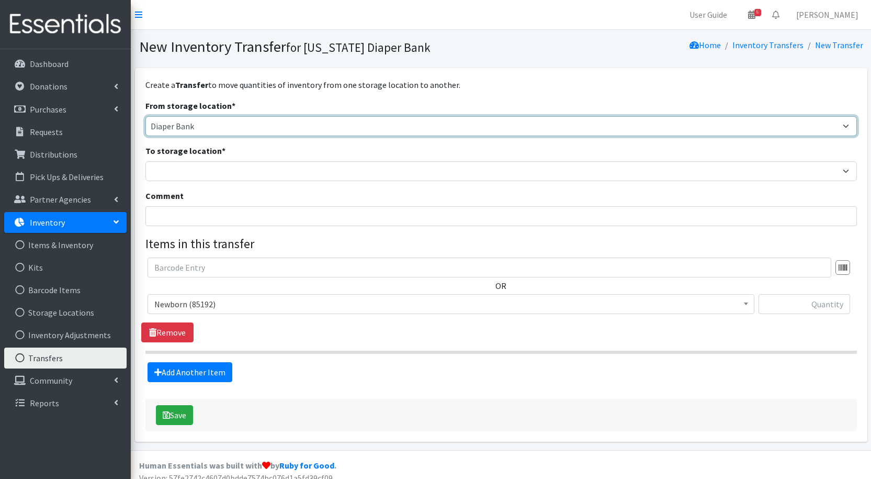
click at [230, 127] on select "Diaper Bank Lincoln WareHouse The Life House Warehouse" at bounding box center [500, 126] width 711 height 20
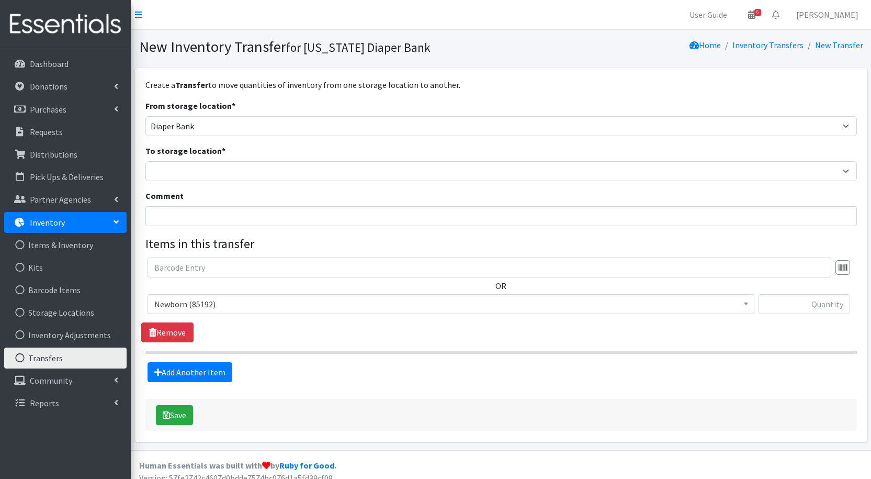
click at [215, 237] on legend "Items in this transfer" at bounding box center [500, 243] width 711 height 19
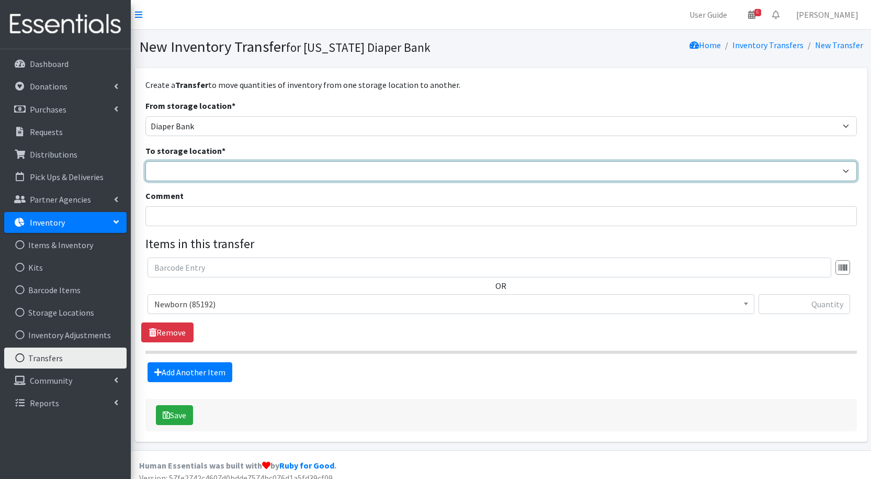
click at [201, 173] on select "Diaper Bank Lincoln WareHouse The Life House Warehouse" at bounding box center [500, 171] width 711 height 20
select select "433"
click at [145, 161] on select "Diaper Bank Lincoln WareHouse The Life House Warehouse" at bounding box center [500, 171] width 711 height 20
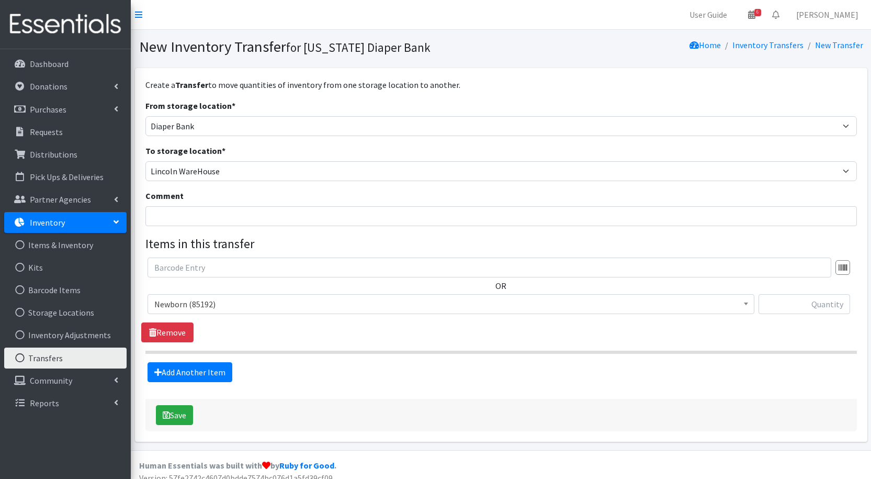
click at [224, 308] on span "Newborn (85192)" at bounding box center [450, 304] width 593 height 15
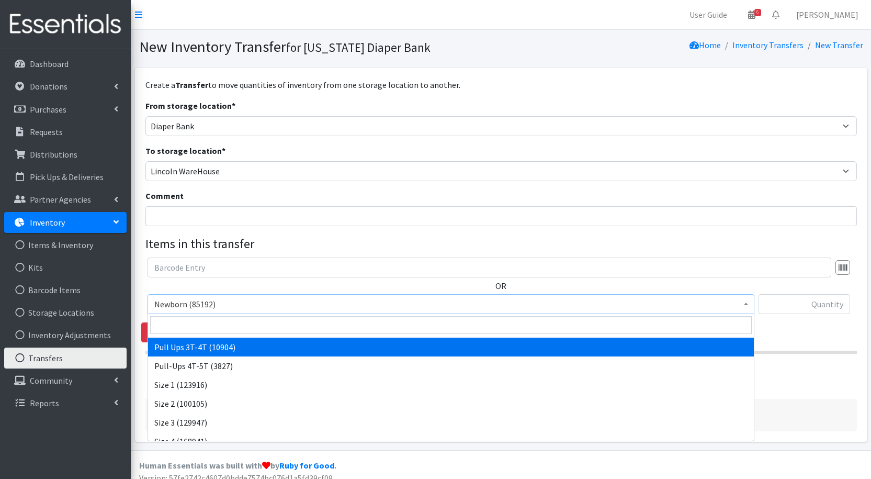
scroll to position [105, 0]
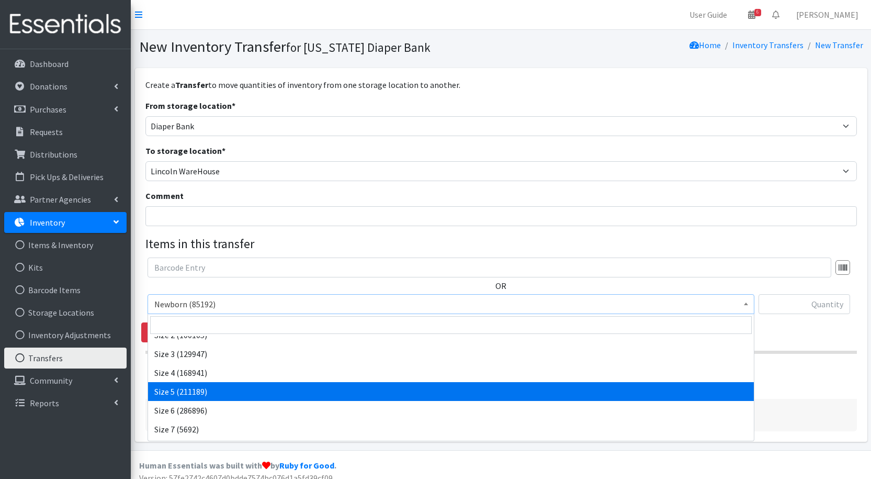
select select "3686"
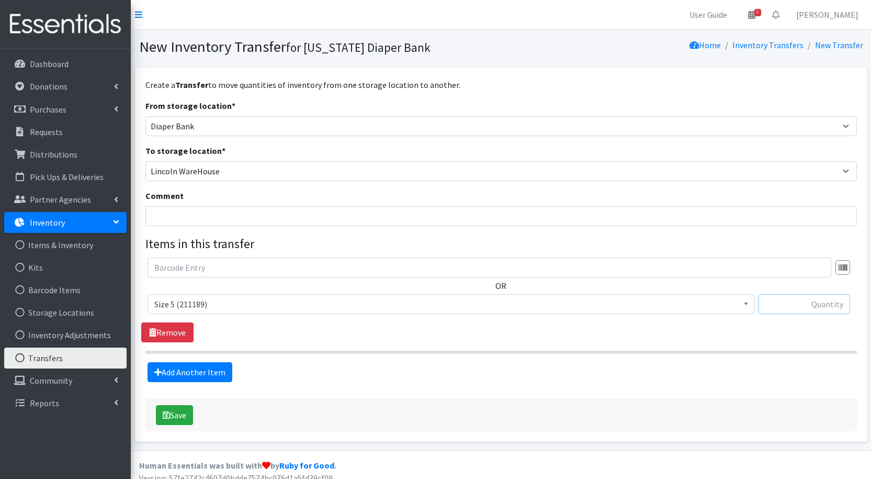
click at [815, 305] on input "text" at bounding box center [804, 304] width 92 height 20
type input "5900"
click at [192, 375] on link "Add Another Item" at bounding box center [189, 372] width 85 height 20
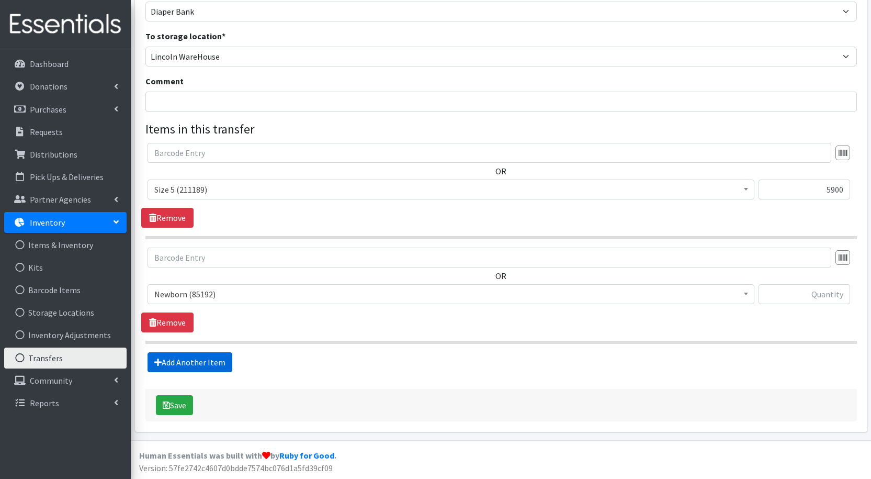
scroll to position [115, 0]
click at [179, 293] on span "Newborn (85192)" at bounding box center [450, 293] width 593 height 15
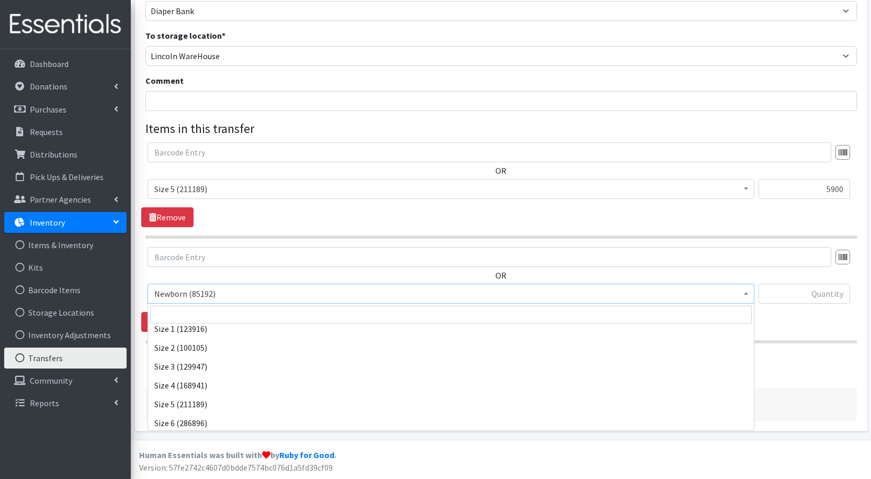
scroll to position [105, 0]
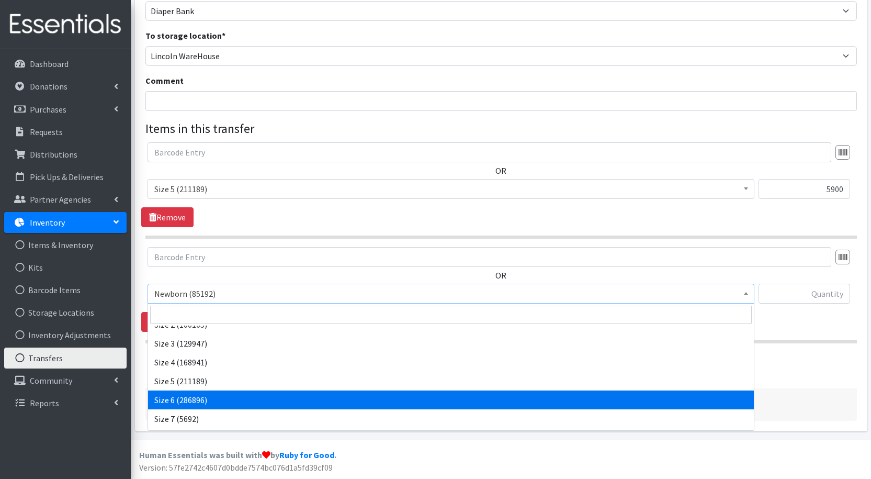
select select "3687"
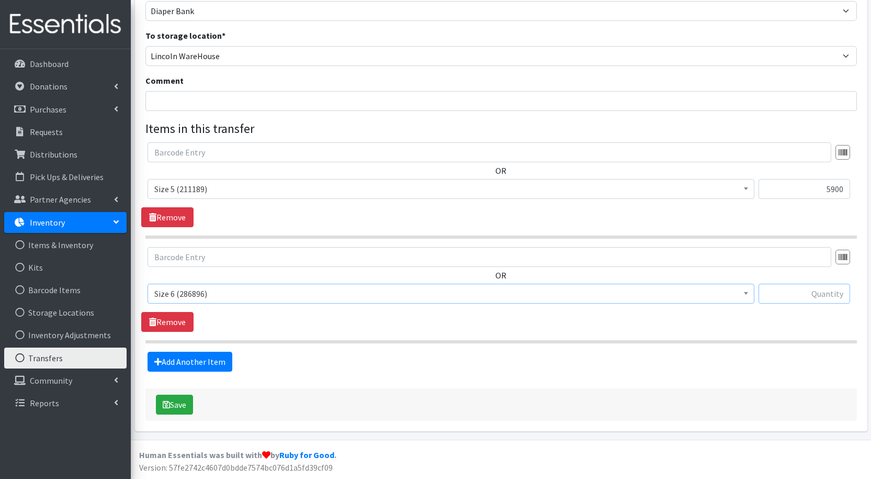
click at [842, 296] on input "text" at bounding box center [804, 293] width 92 height 20
type input "5900"
click at [369, 212] on div "OR Newborn (85192) Pull Ups 2T-3T (9989) Pull Ups 3T-4T (10904) Pull-Ups 4T-5T …" at bounding box center [500, 184] width 719 height 85
click at [189, 401] on button "Save" at bounding box center [174, 404] width 37 height 20
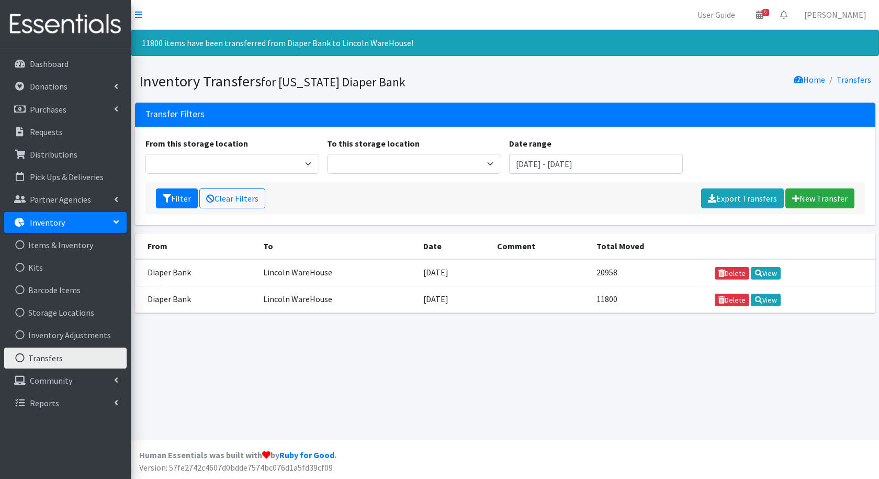
click at [313, 300] on td "Lincoln WareHouse" at bounding box center [337, 299] width 160 height 27
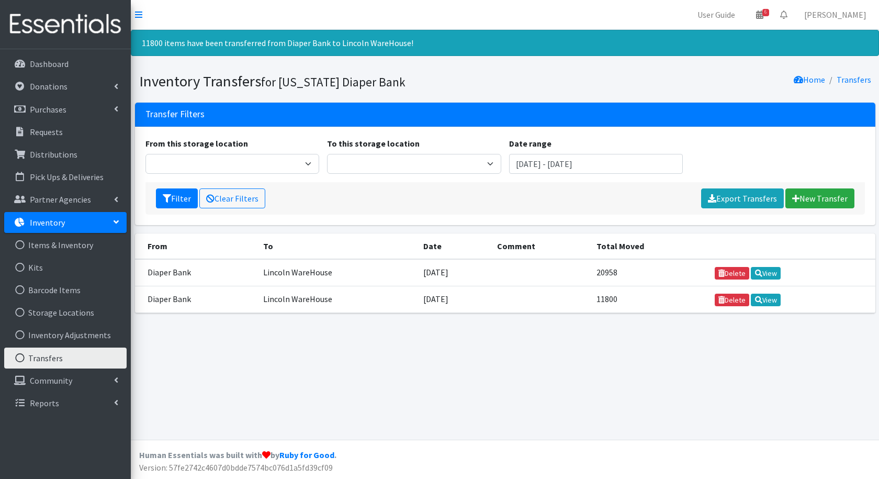
click at [320, 374] on div "11800 items have been transferred from Diaper Bank to Lincoln WareHouse! Invent…" at bounding box center [505, 235] width 748 height 410
